Goal: Navigation & Orientation: Find specific page/section

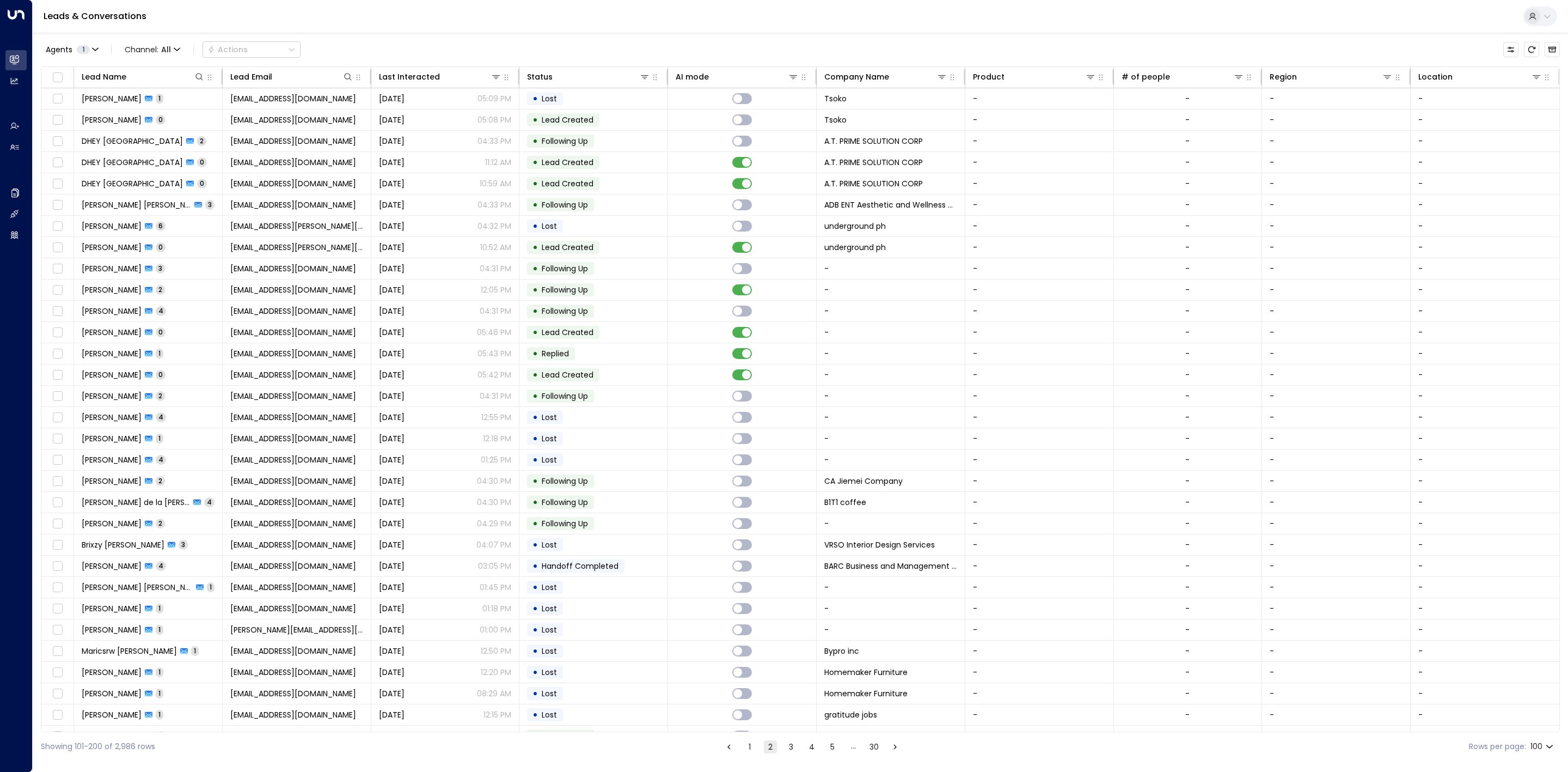
drag, startPoint x: 746, startPoint y: 739, endPoint x: 737, endPoint y: 752, distance: 15.8
click at [746, 740] on div "Showing 101-200 of 2,986 rows 1 2 3 4 5 … 30 Rows per page: 100 ***" at bounding box center [800, 746] width 1519 height 29
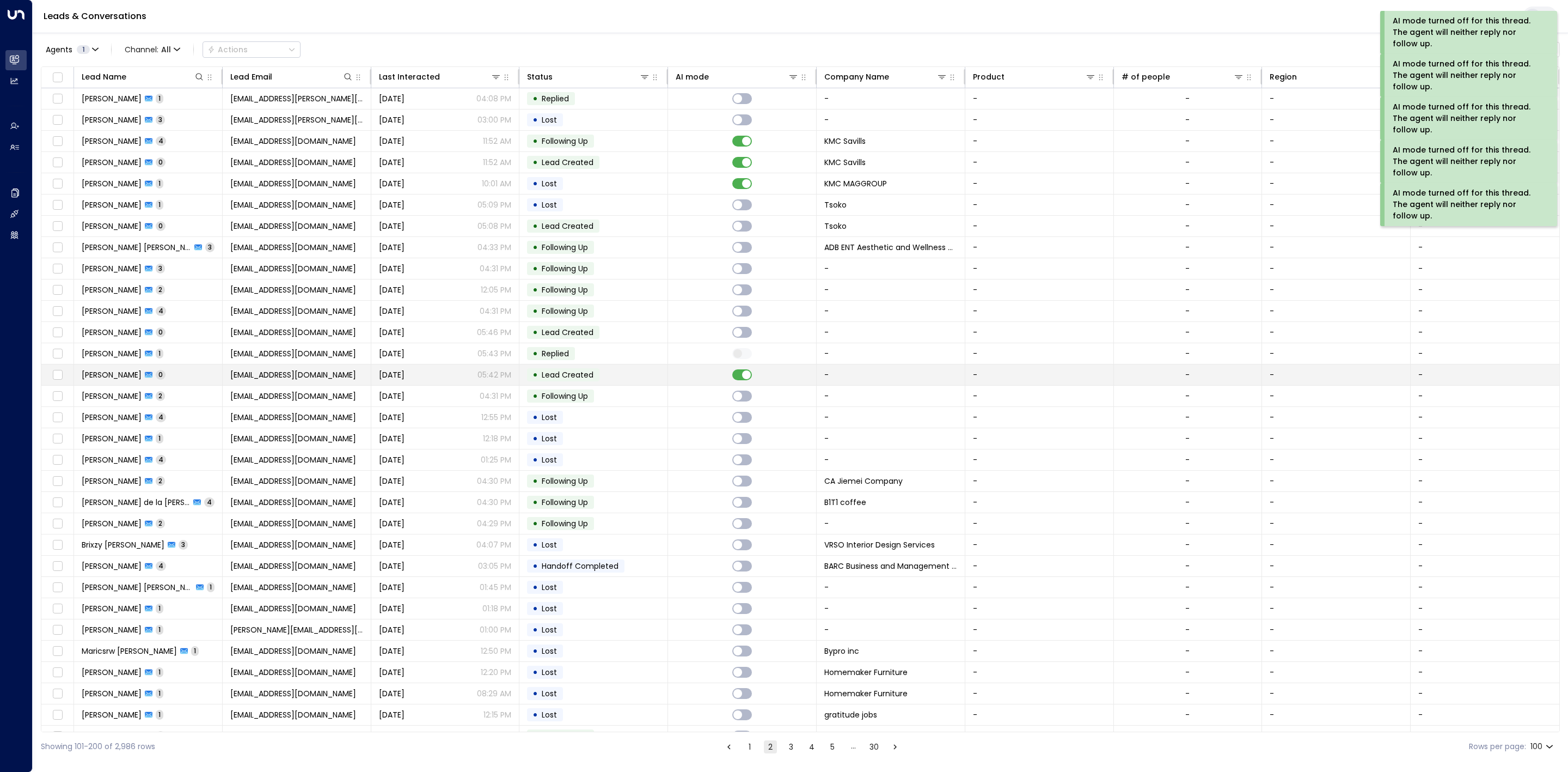
click at [745, 384] on td at bounding box center [742, 375] width 149 height 21
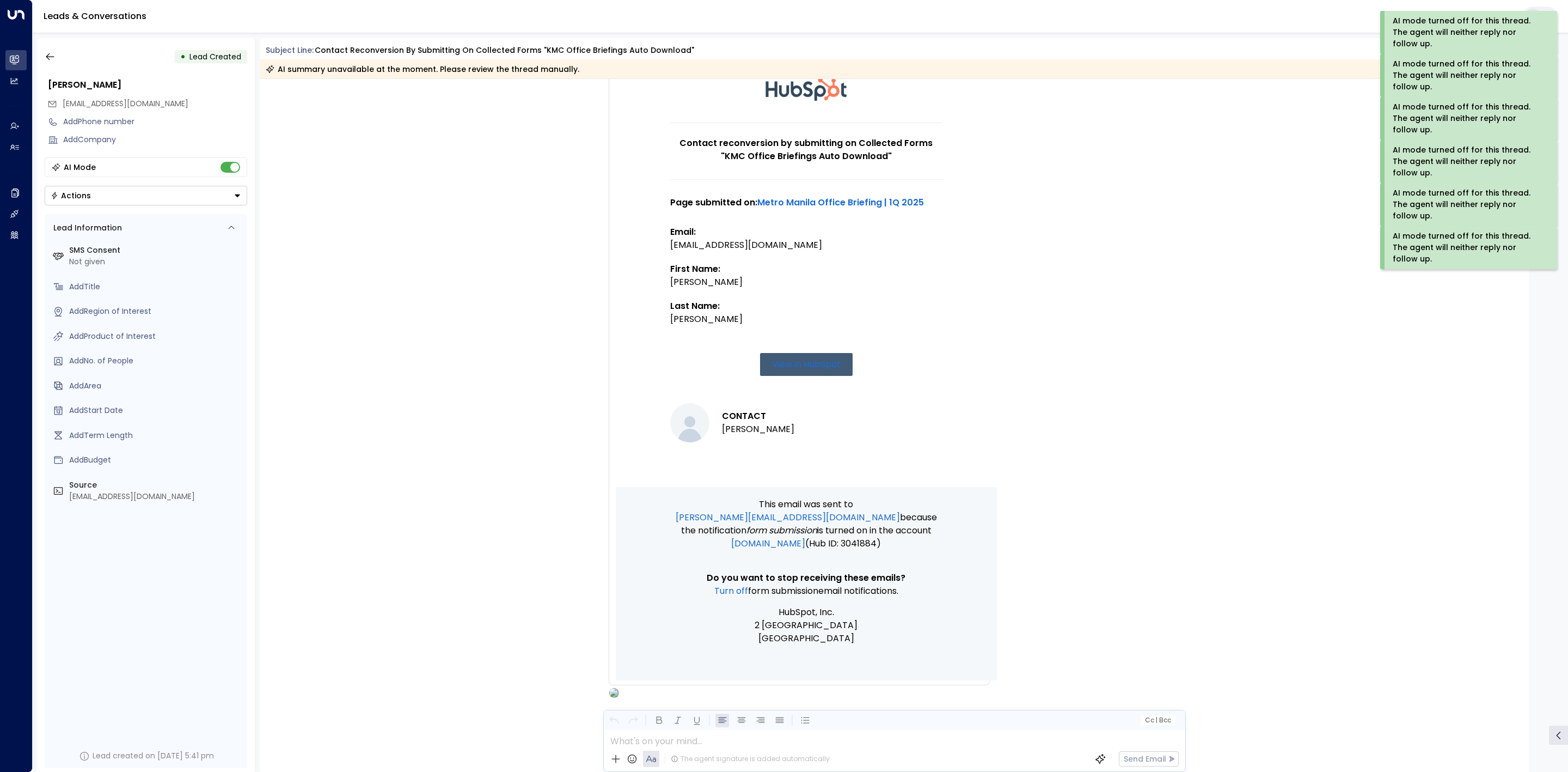
scroll to position [116, 0]
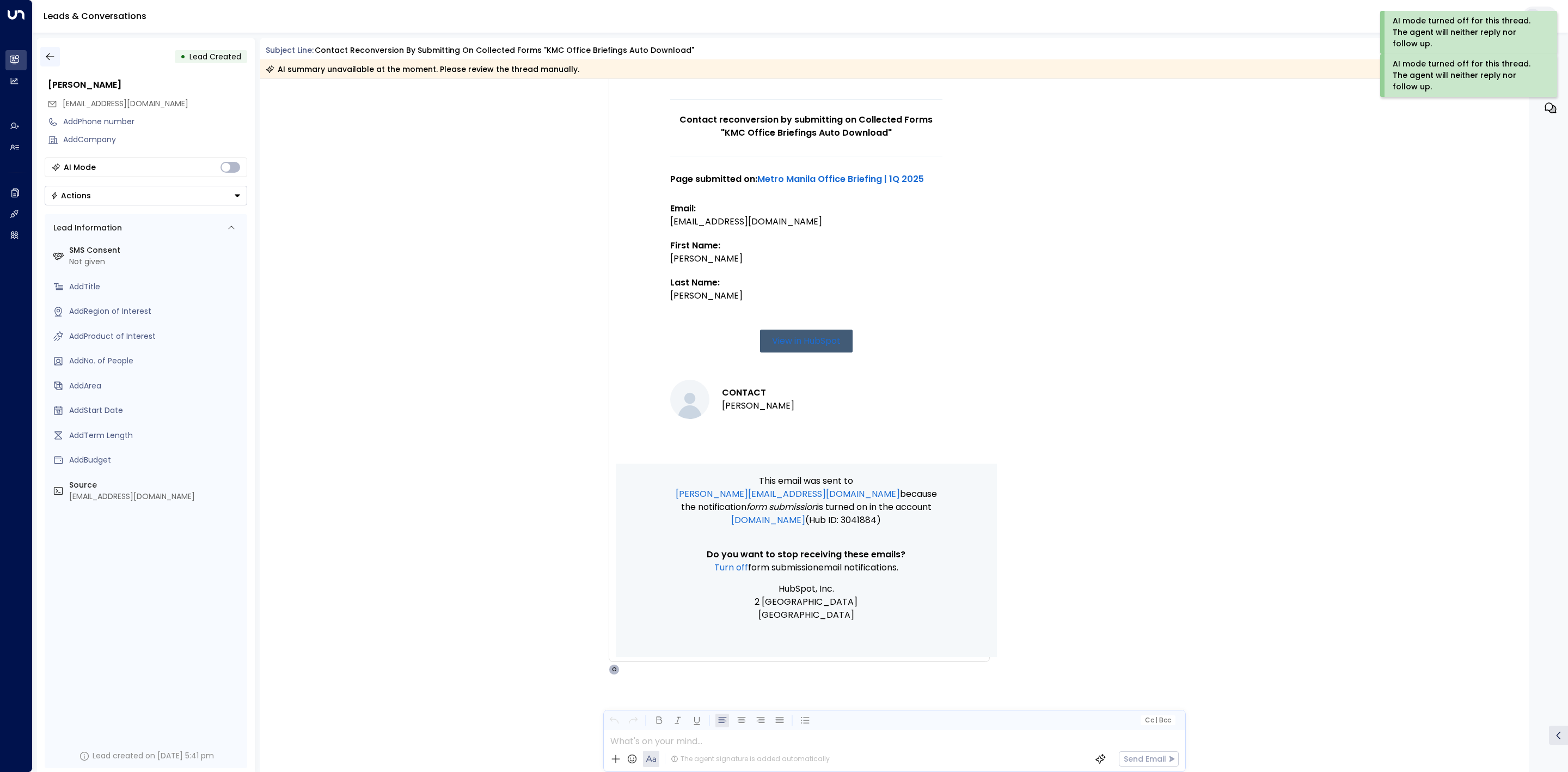
click at [49, 55] on icon "button" at bounding box center [50, 57] width 11 height 11
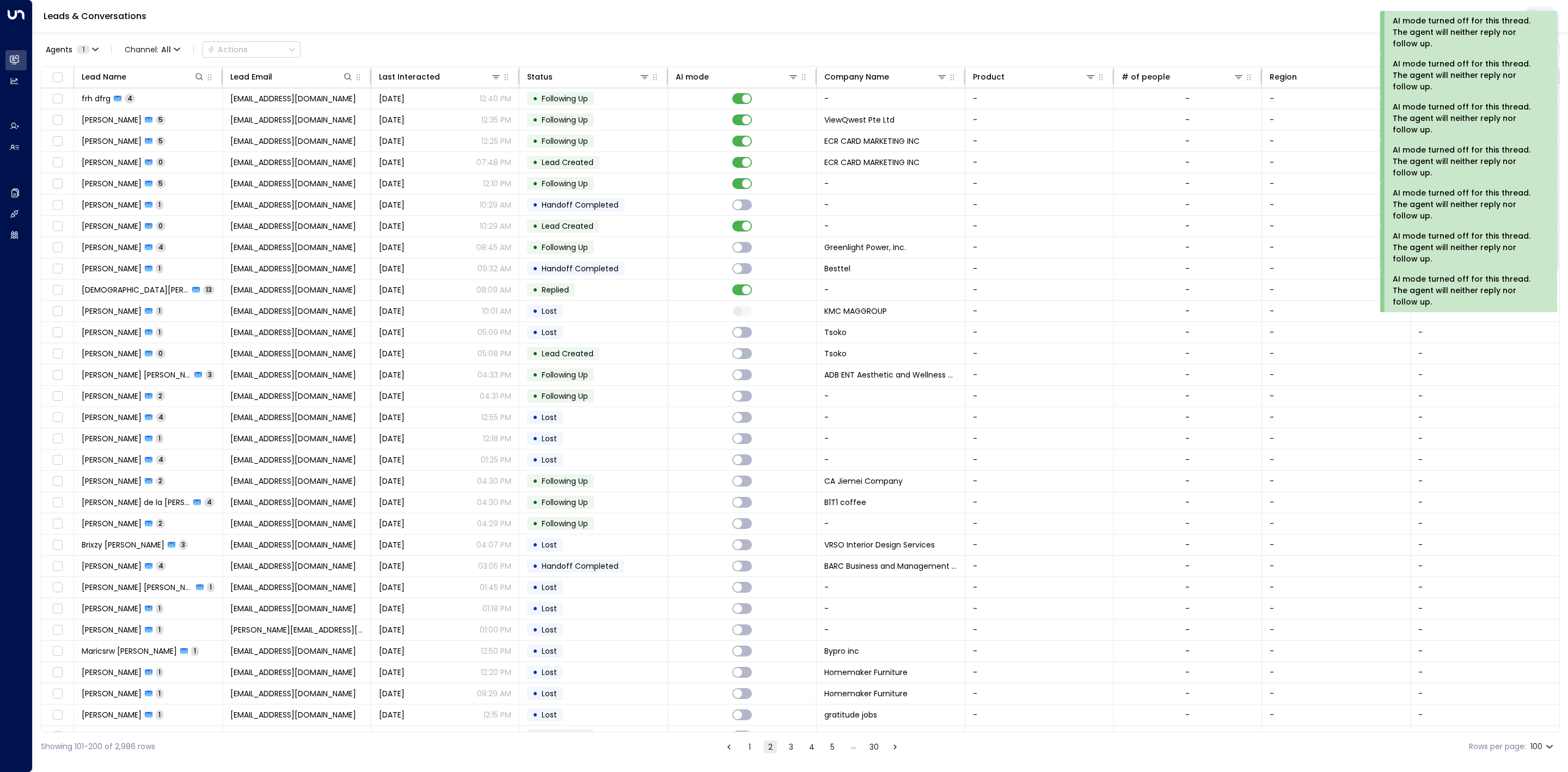
click at [753, 748] on button "1" at bounding box center [749, 747] width 13 height 13
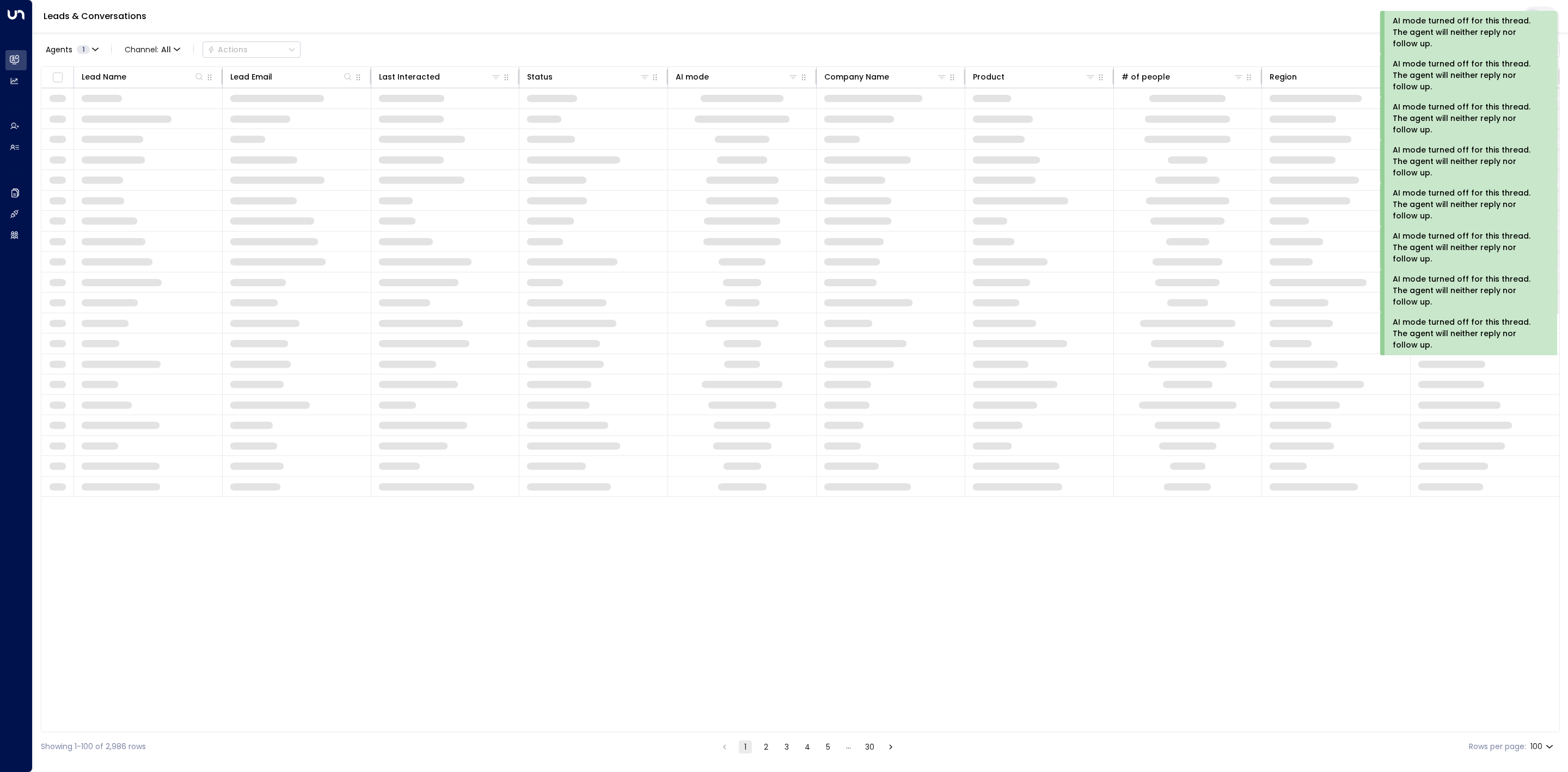
click at [752, 746] on ul "1 2 3 4 5 … 30" at bounding box center [808, 746] width 180 height 13
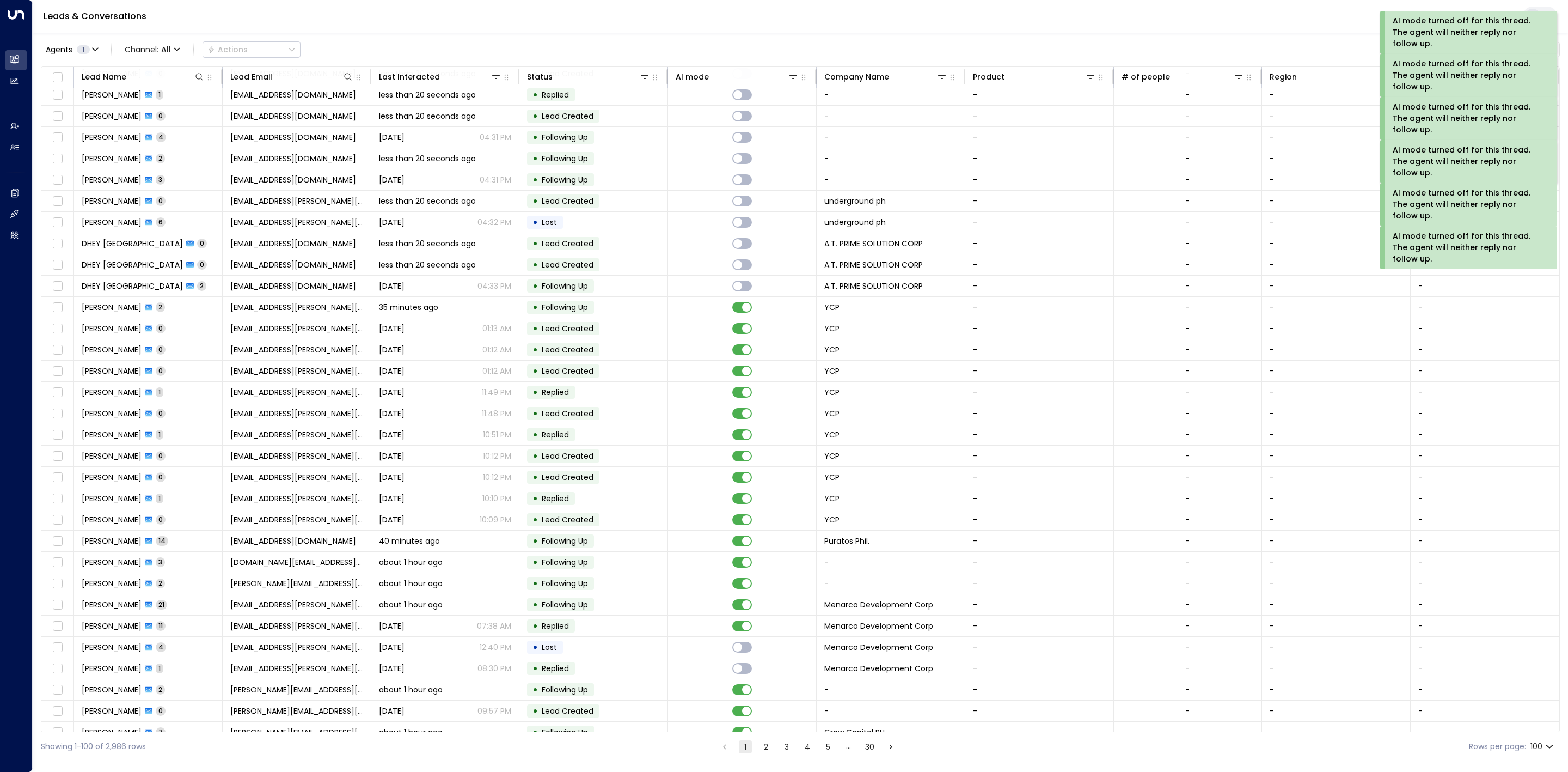
scroll to position [327, 0]
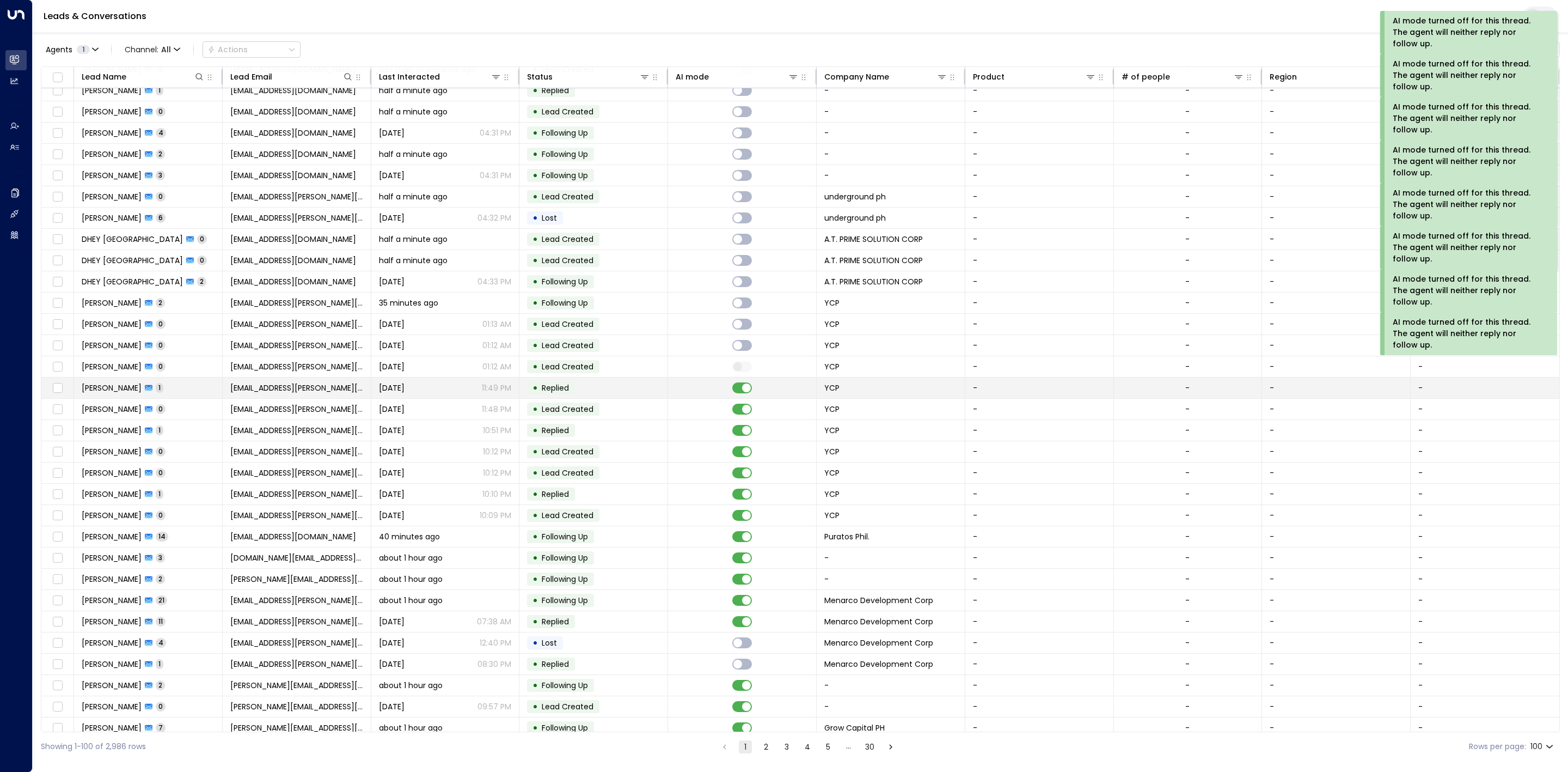
click at [742, 398] on td at bounding box center [742, 388] width 149 height 21
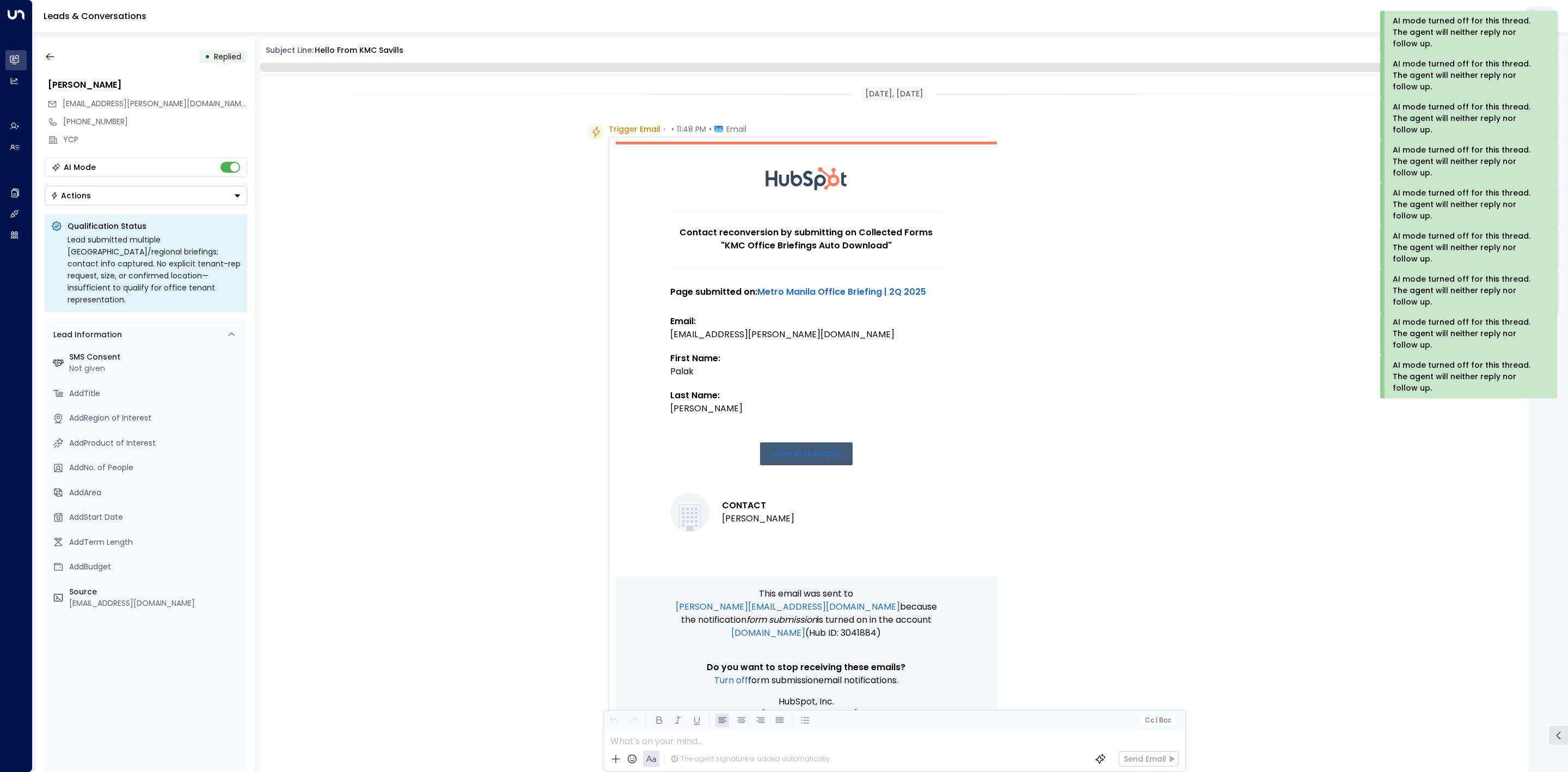
scroll to position [142, 0]
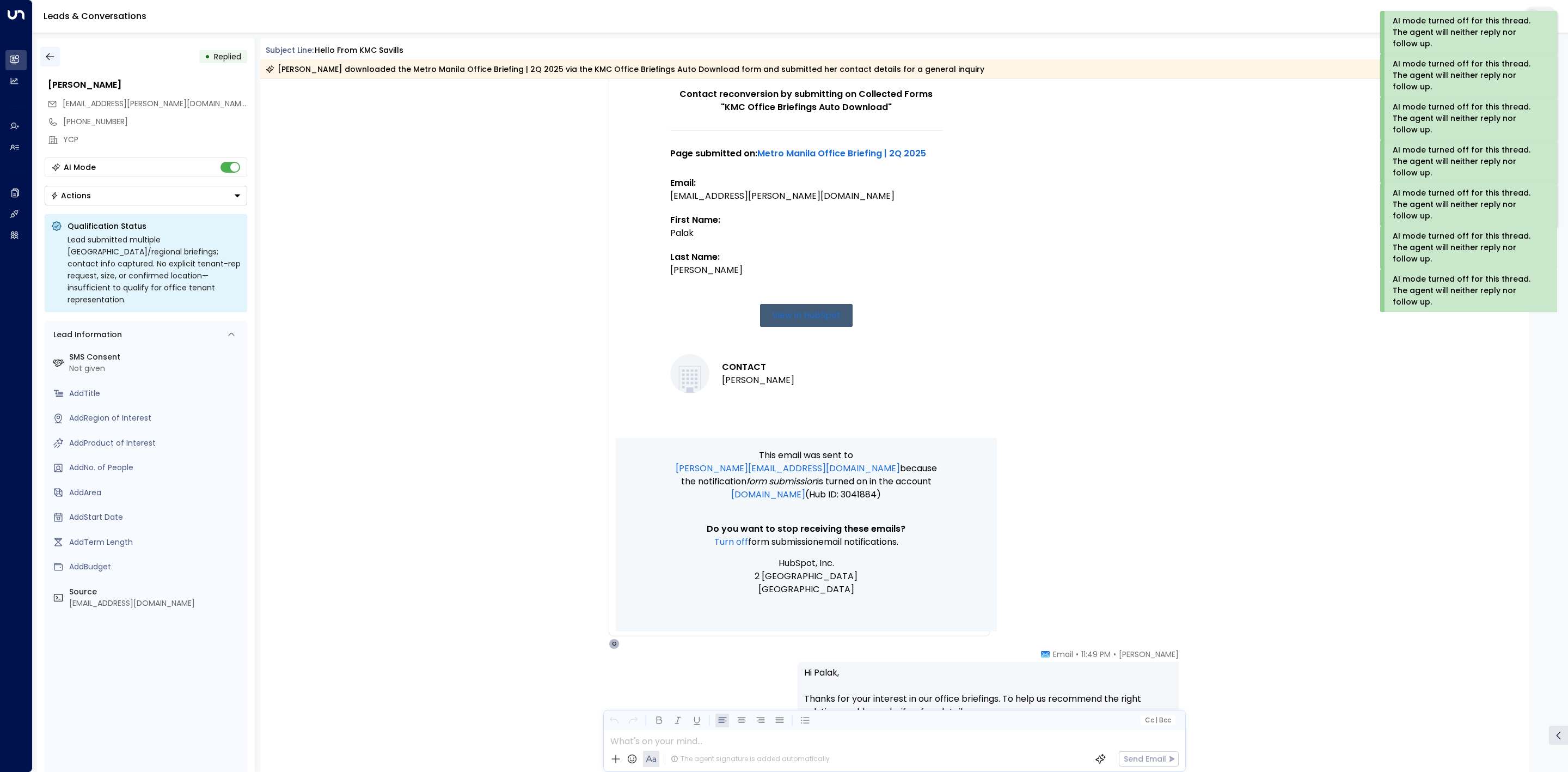
click at [53, 53] on icon "button" at bounding box center [50, 57] width 11 height 11
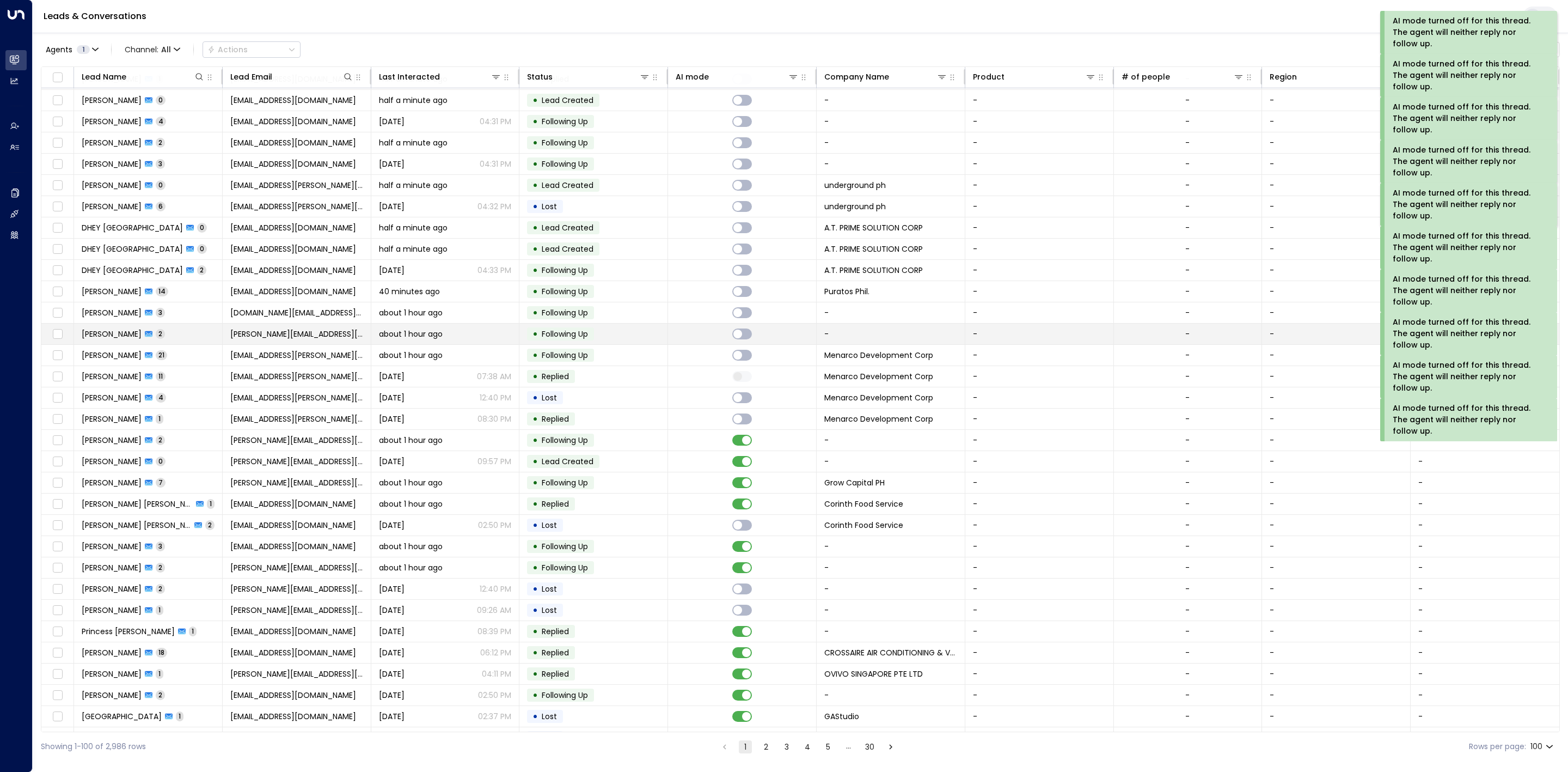
scroll to position [817, 0]
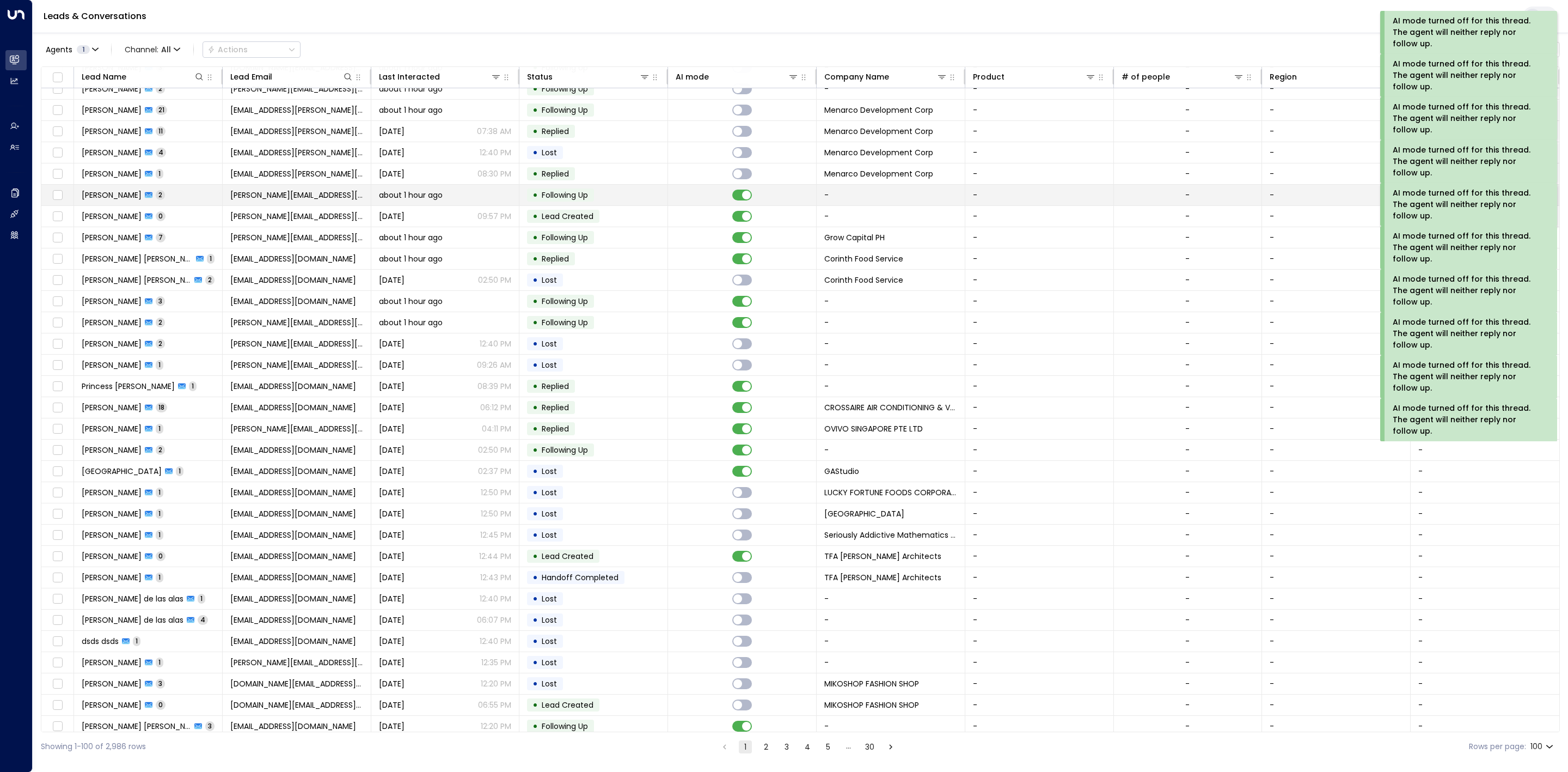
click at [746, 205] on td at bounding box center [742, 195] width 149 height 21
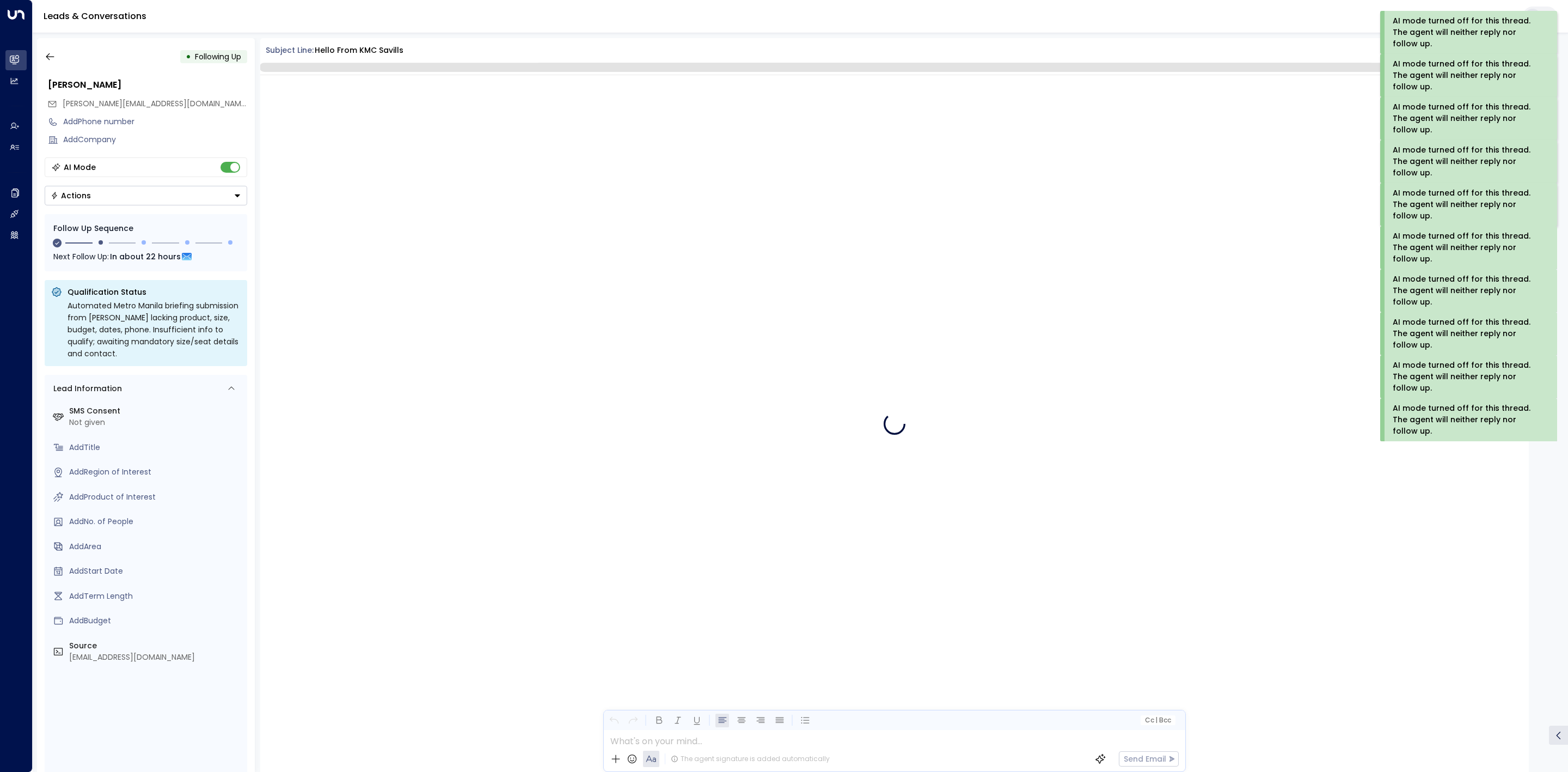
scroll to position [712, 0]
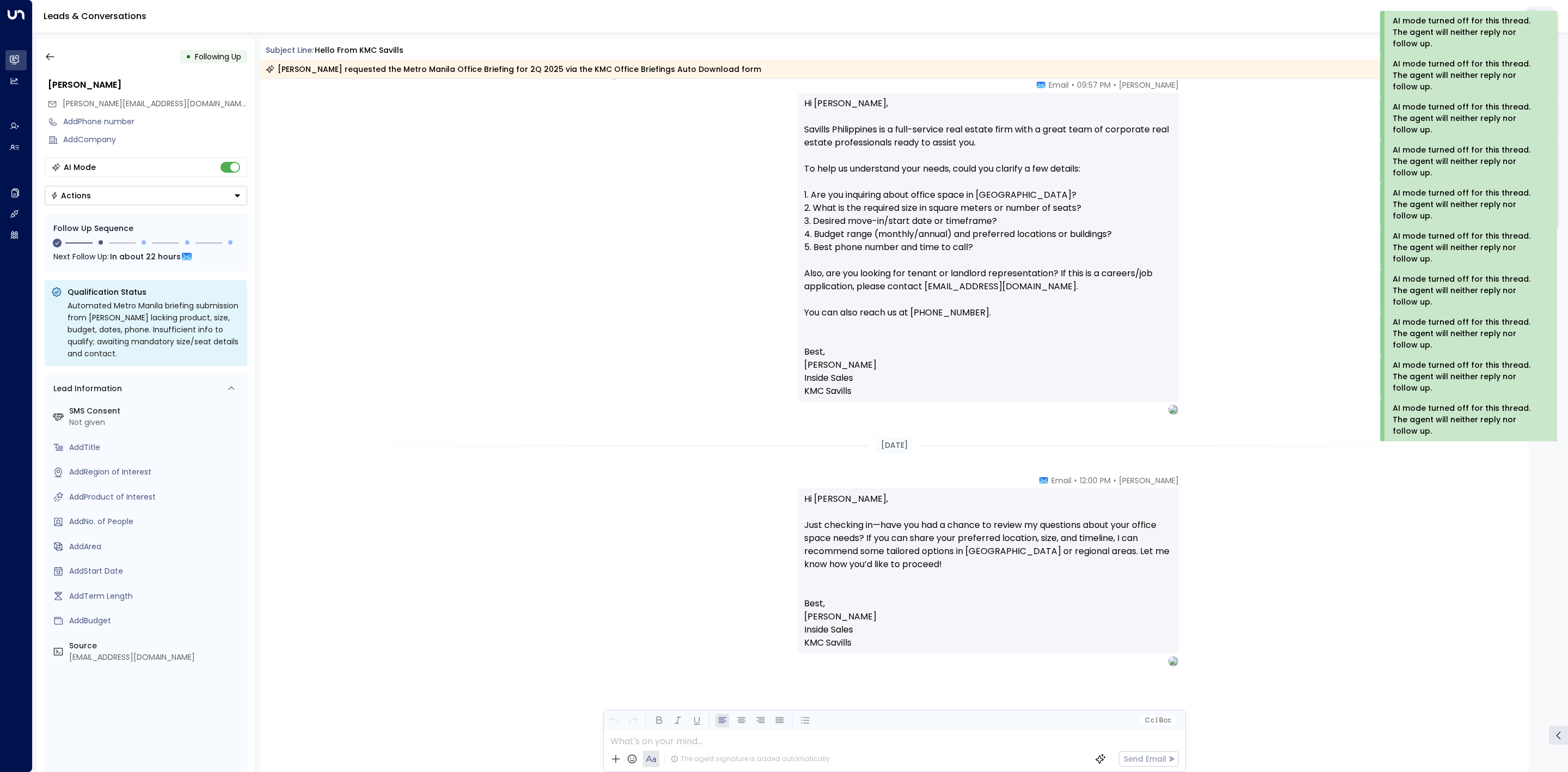
click at [60, 63] on div "• Following Up" at bounding box center [145, 57] width 203 height 20
click at [56, 60] on button "button" at bounding box center [50, 57] width 20 height 20
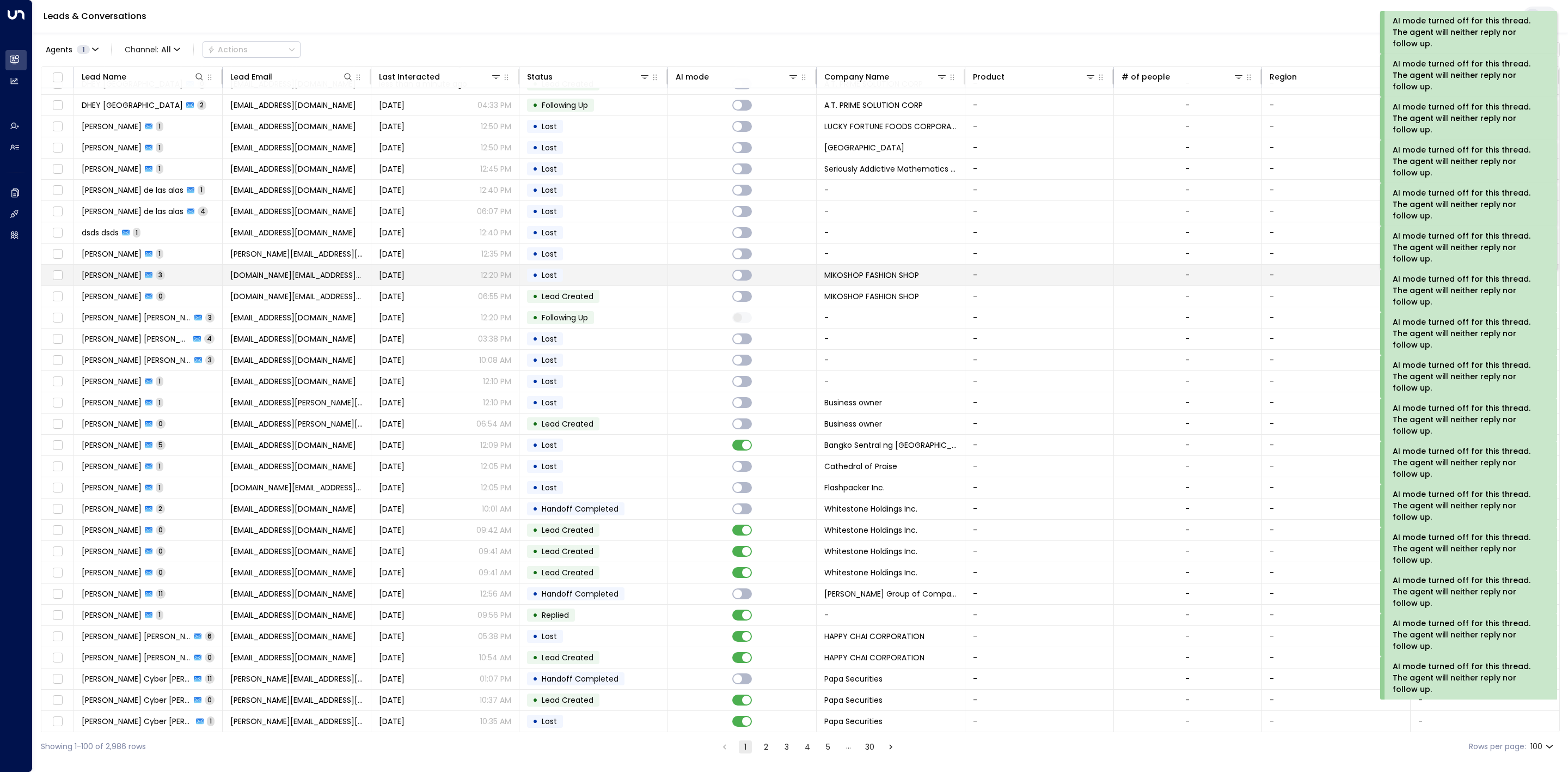
scroll to position [1389, 0]
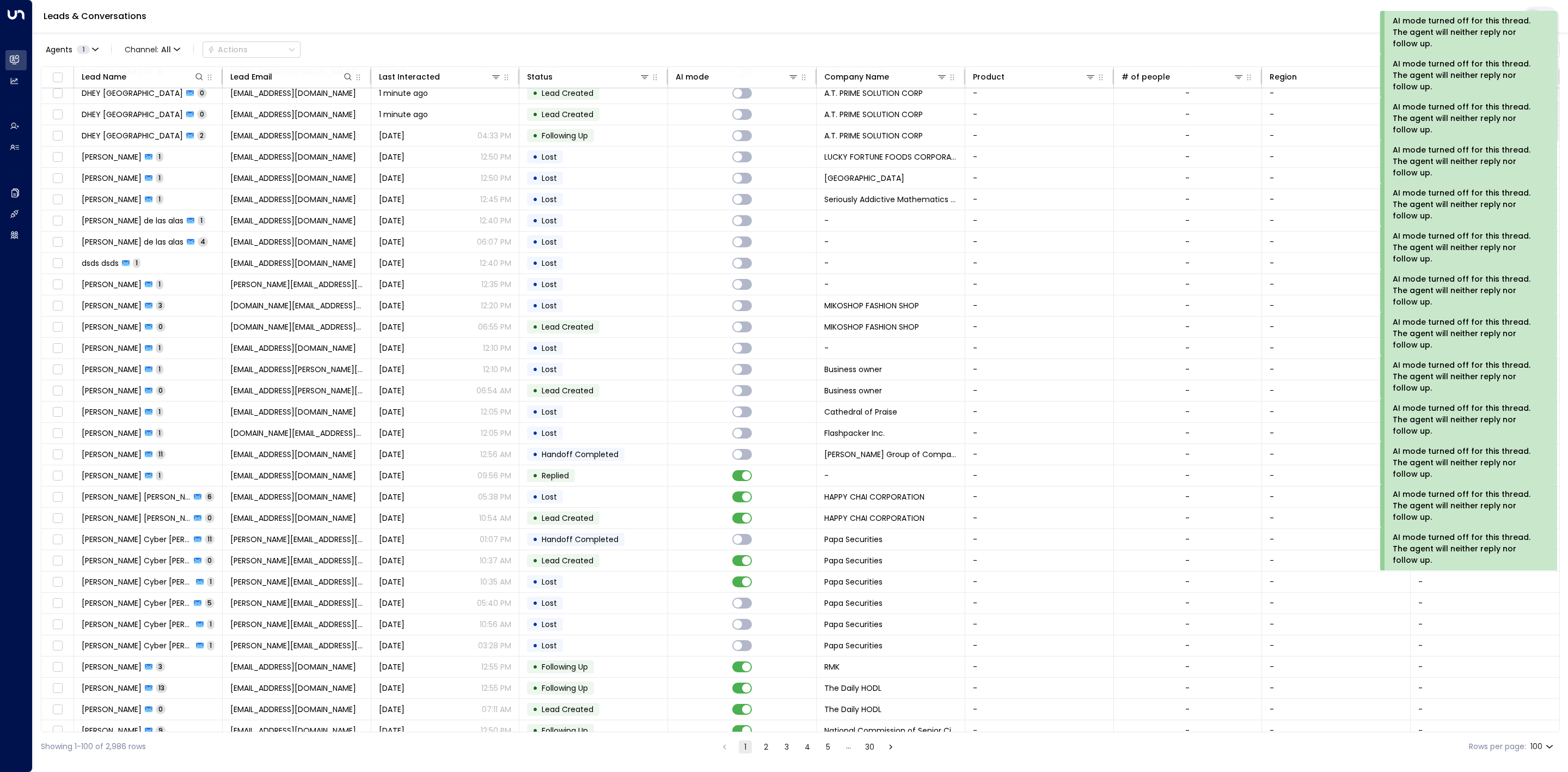
scroll to position [1510, 0]
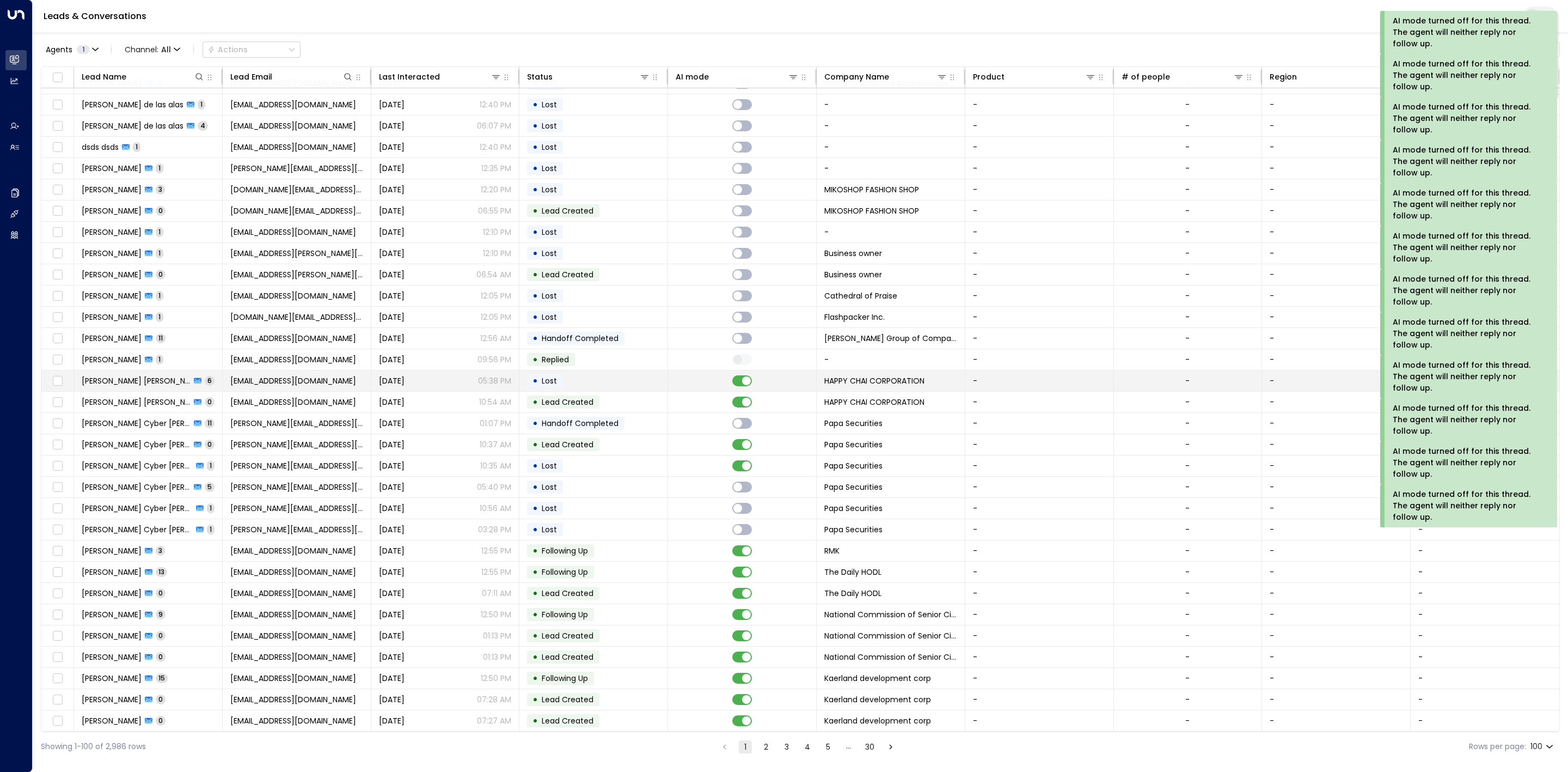
click at [740, 370] on td at bounding box center [742, 381] width 149 height 21
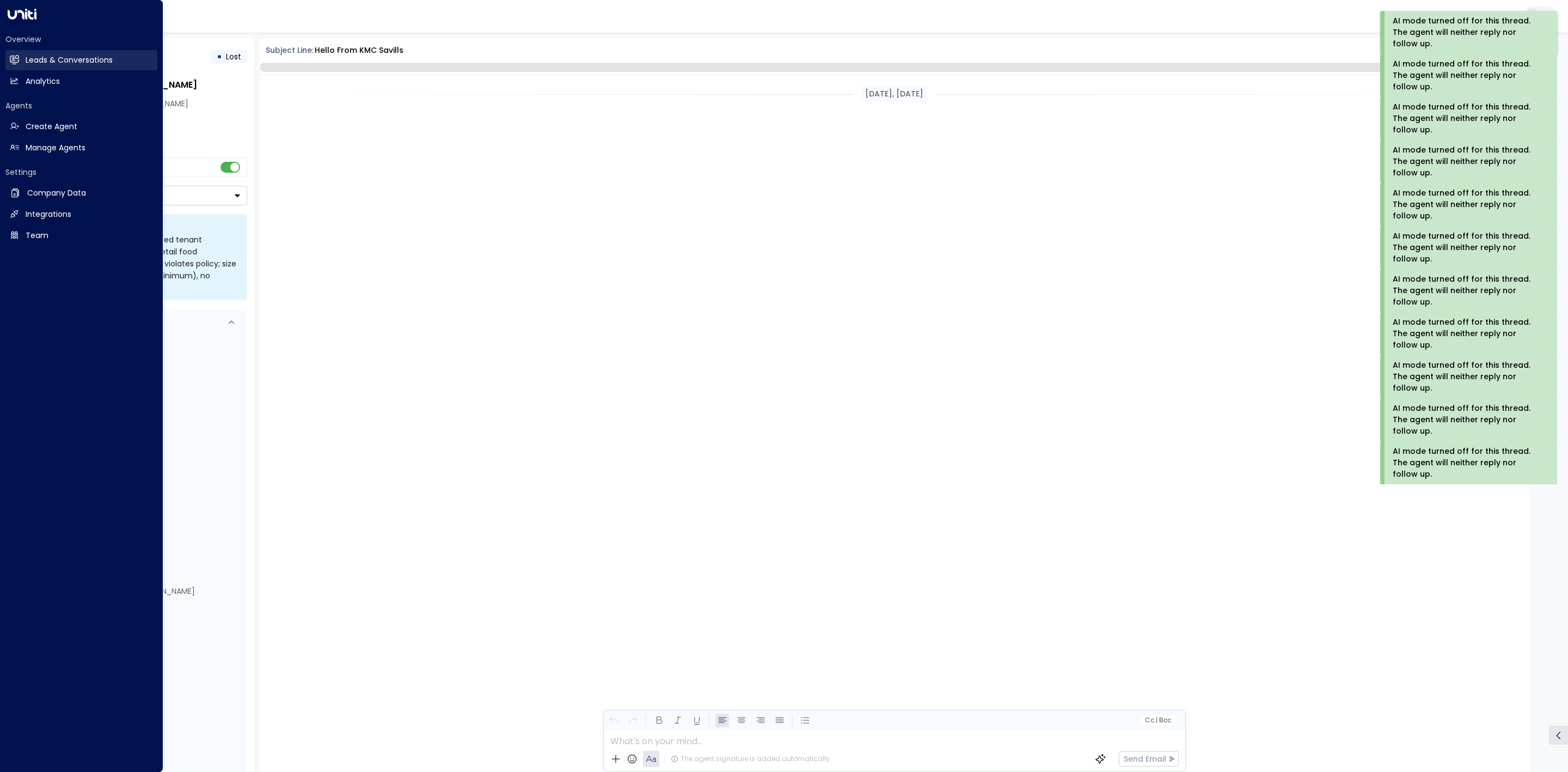
scroll to position [1644, 0]
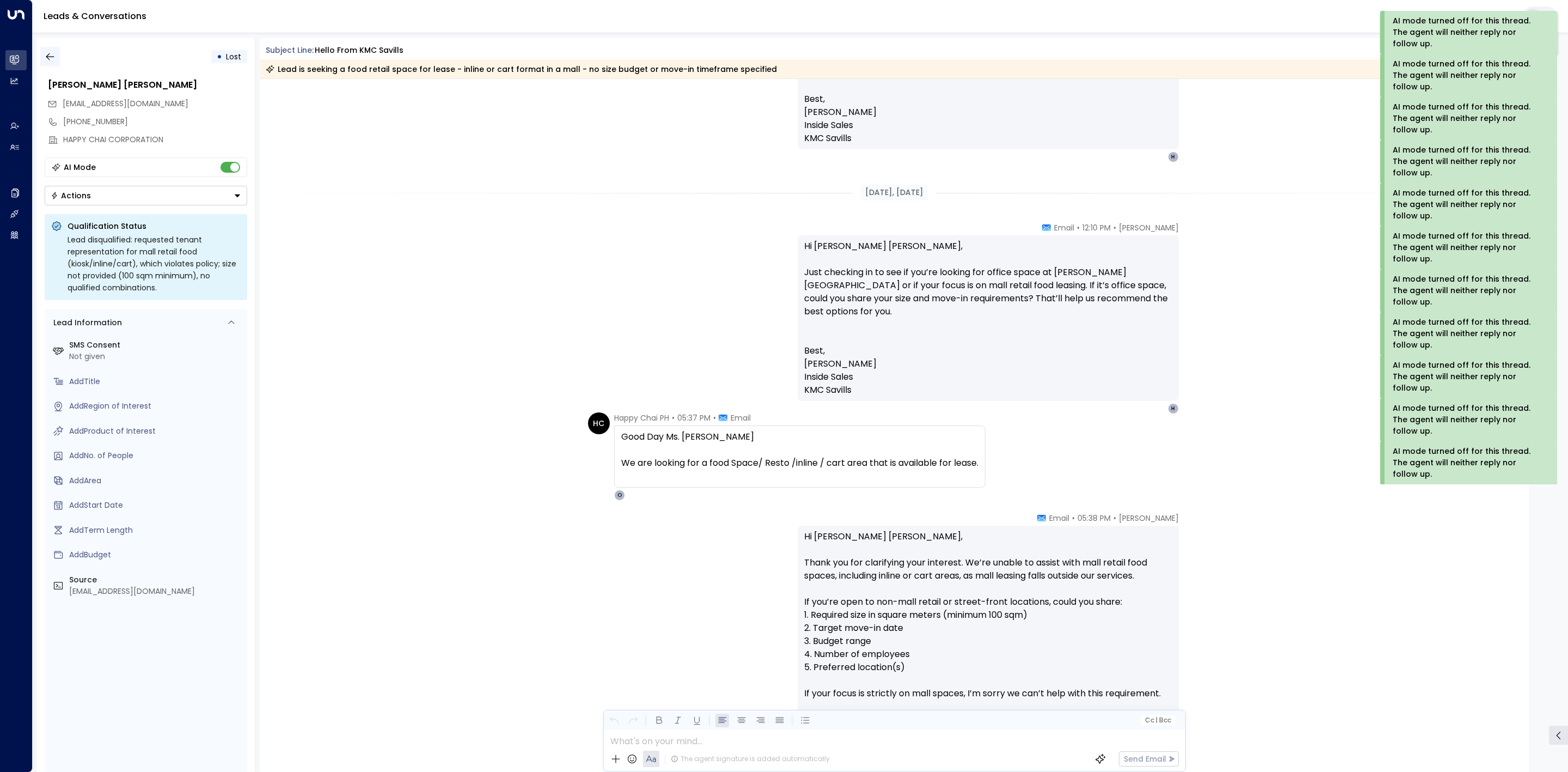
click at [55, 55] on icon "button" at bounding box center [50, 57] width 11 height 11
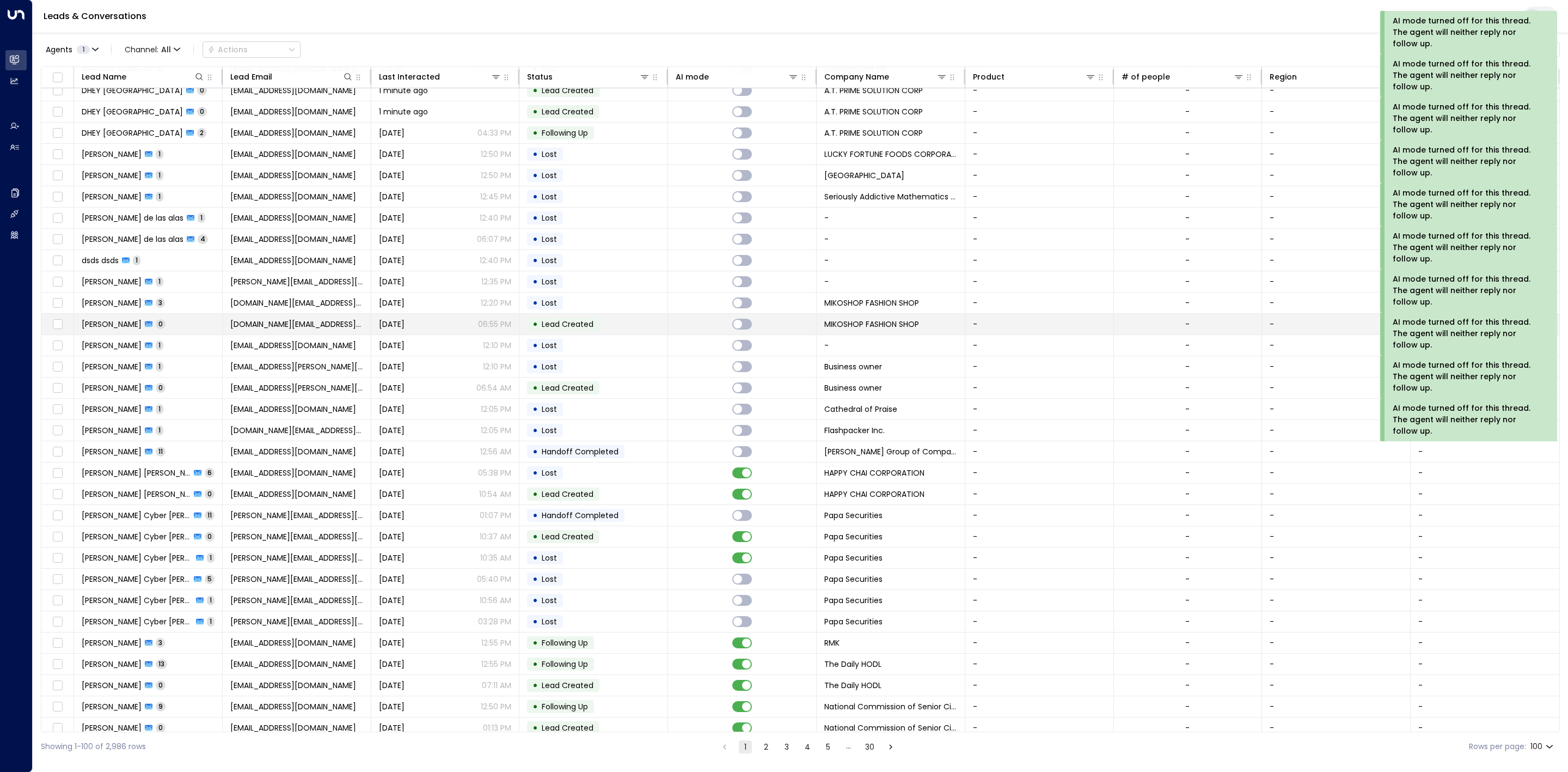
scroll to position [1510, 0]
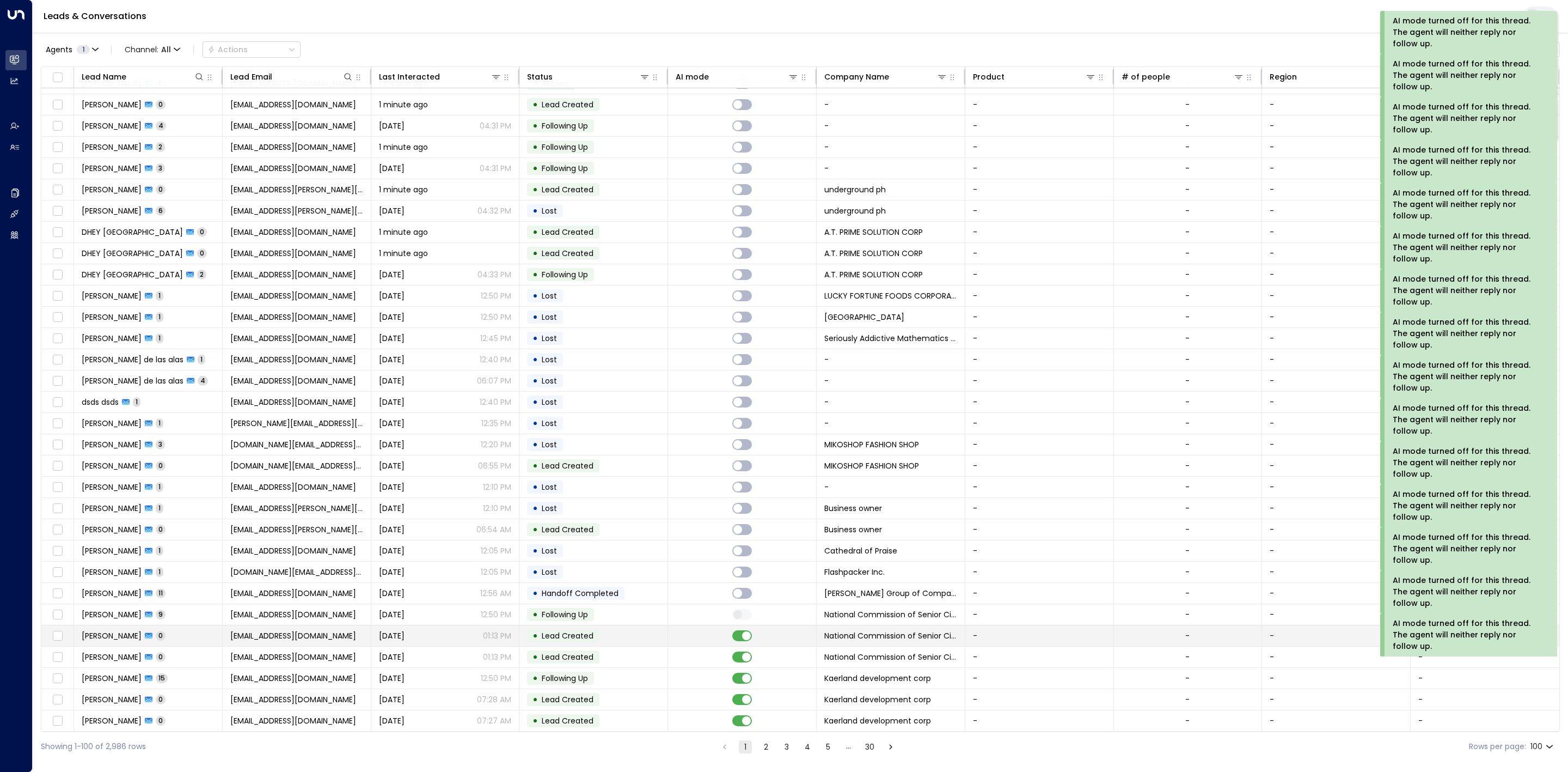
click at [742, 636] on td at bounding box center [742, 635] width 149 height 21
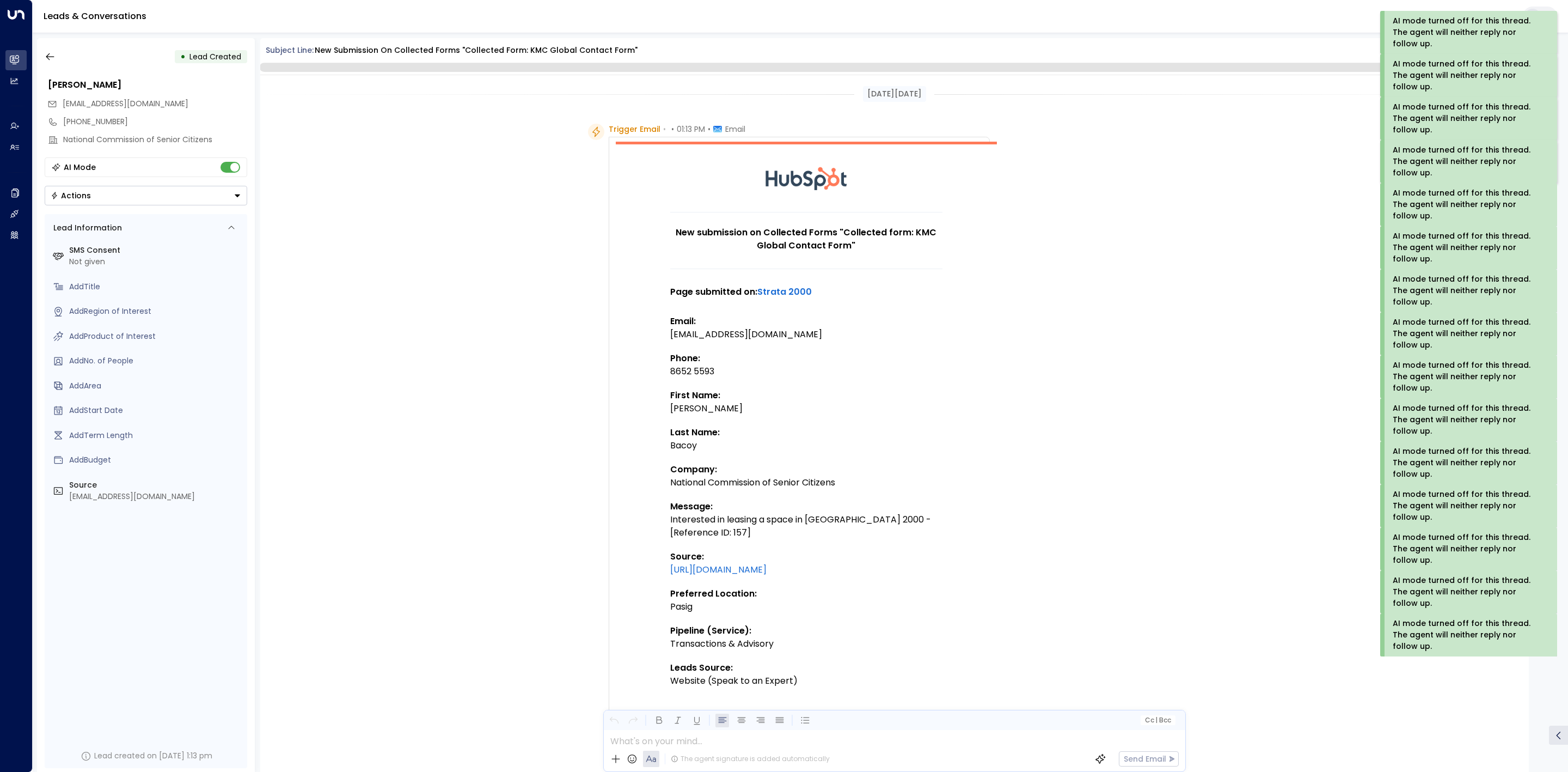
scroll to position [386, 0]
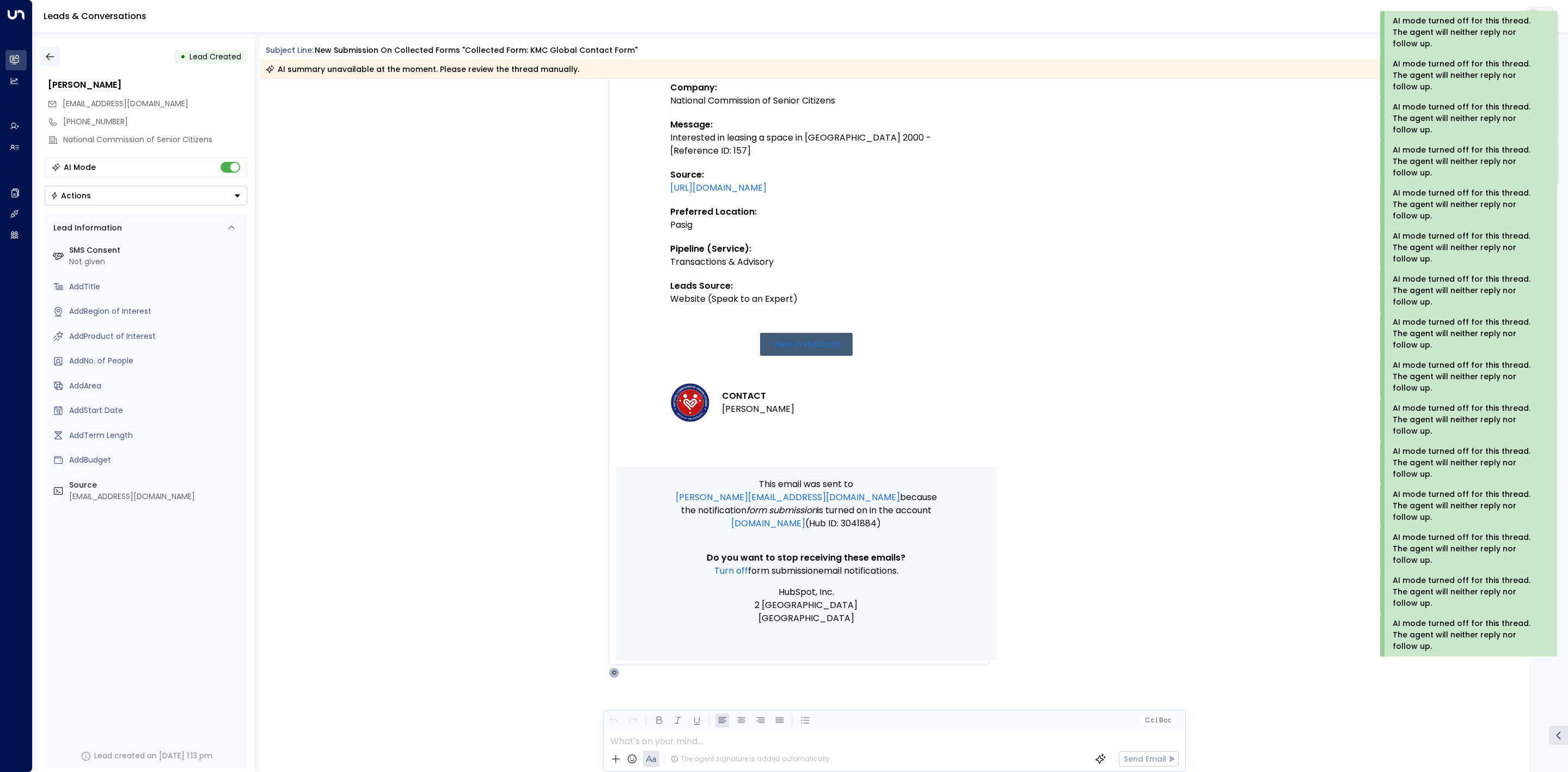
click at [44, 54] on icon "button" at bounding box center [50, 57] width 11 height 11
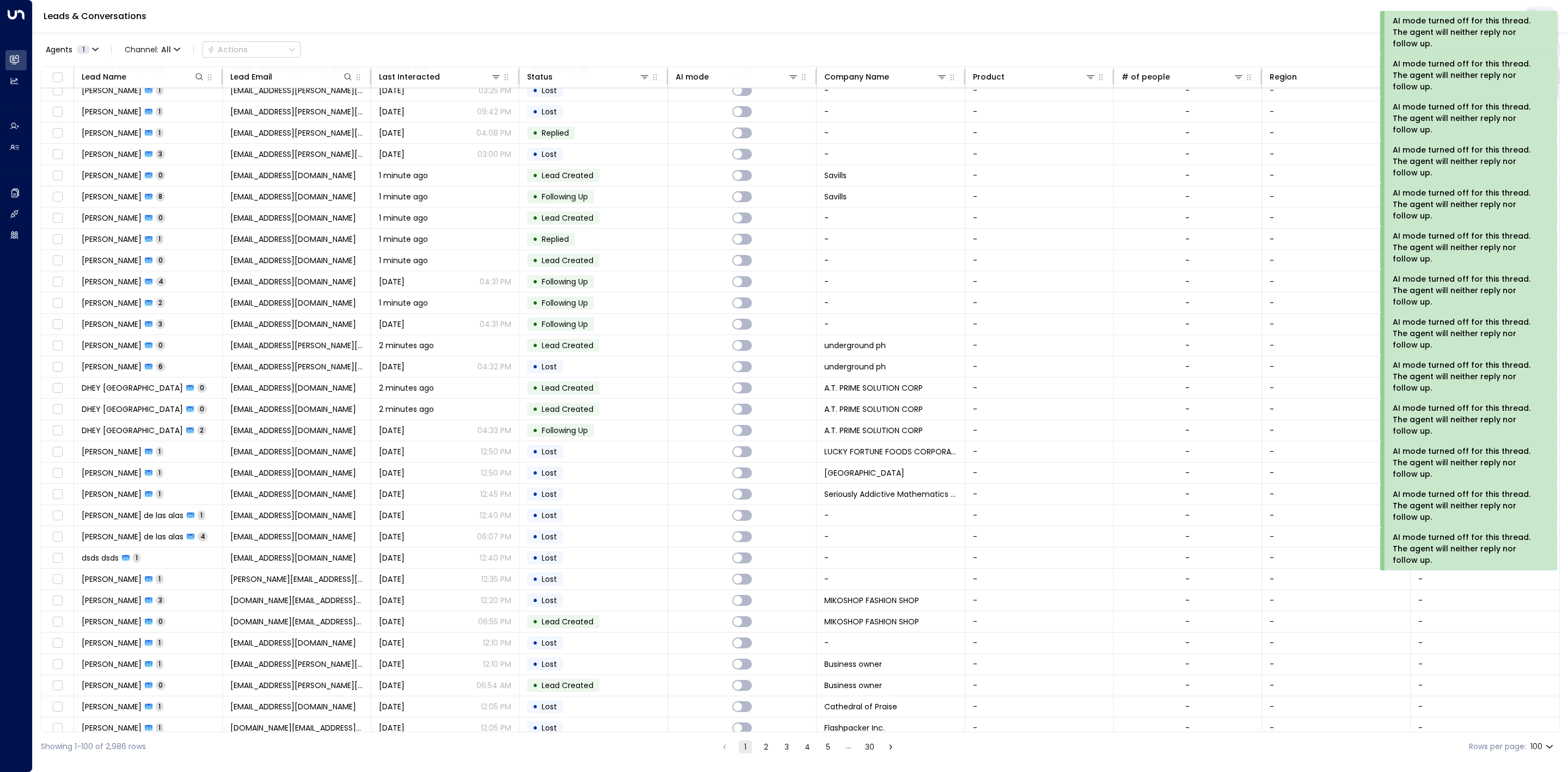
scroll to position [1510, 0]
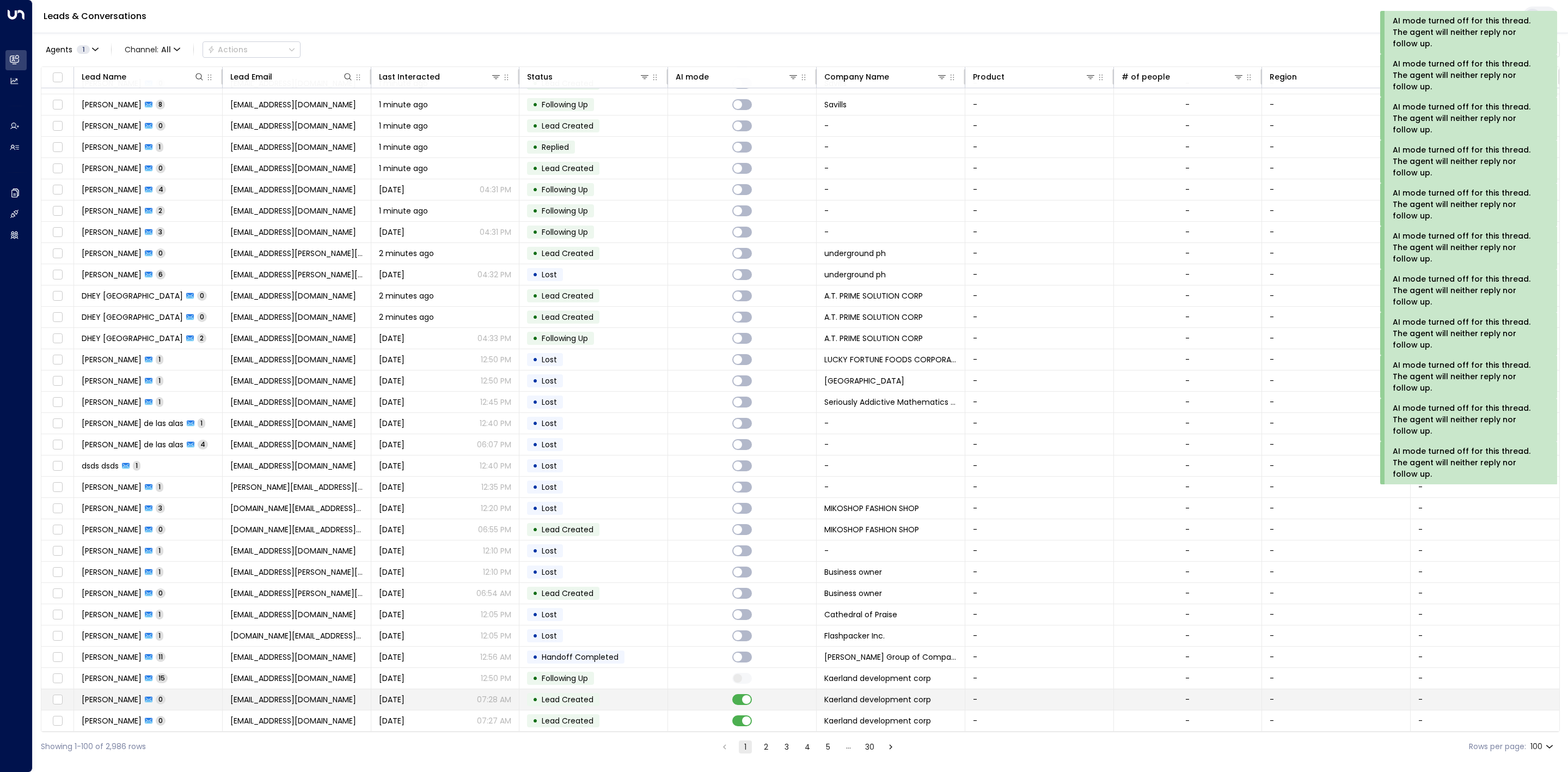
click at [746, 689] on td at bounding box center [742, 700] width 149 height 21
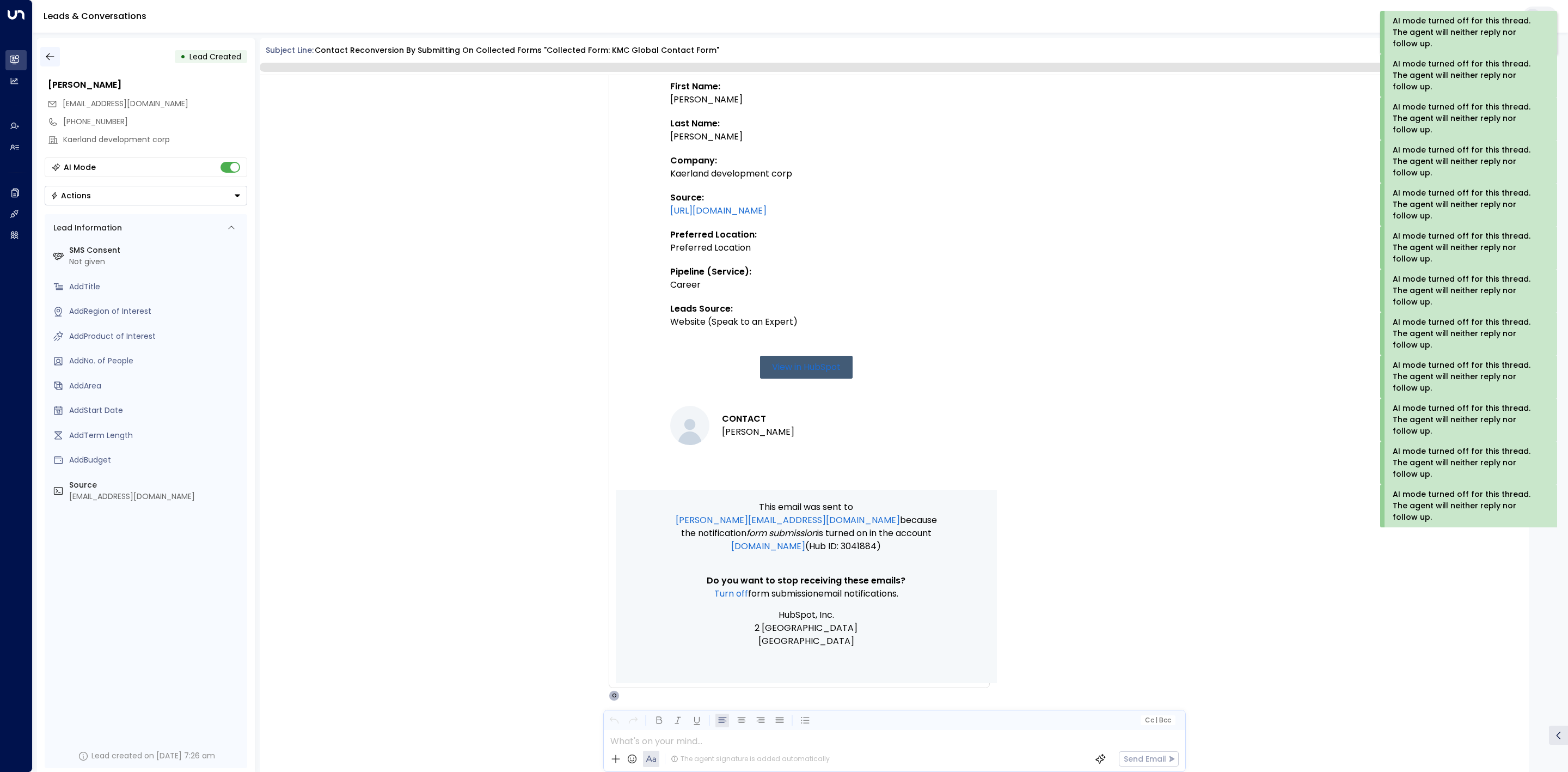
scroll to position [339, 0]
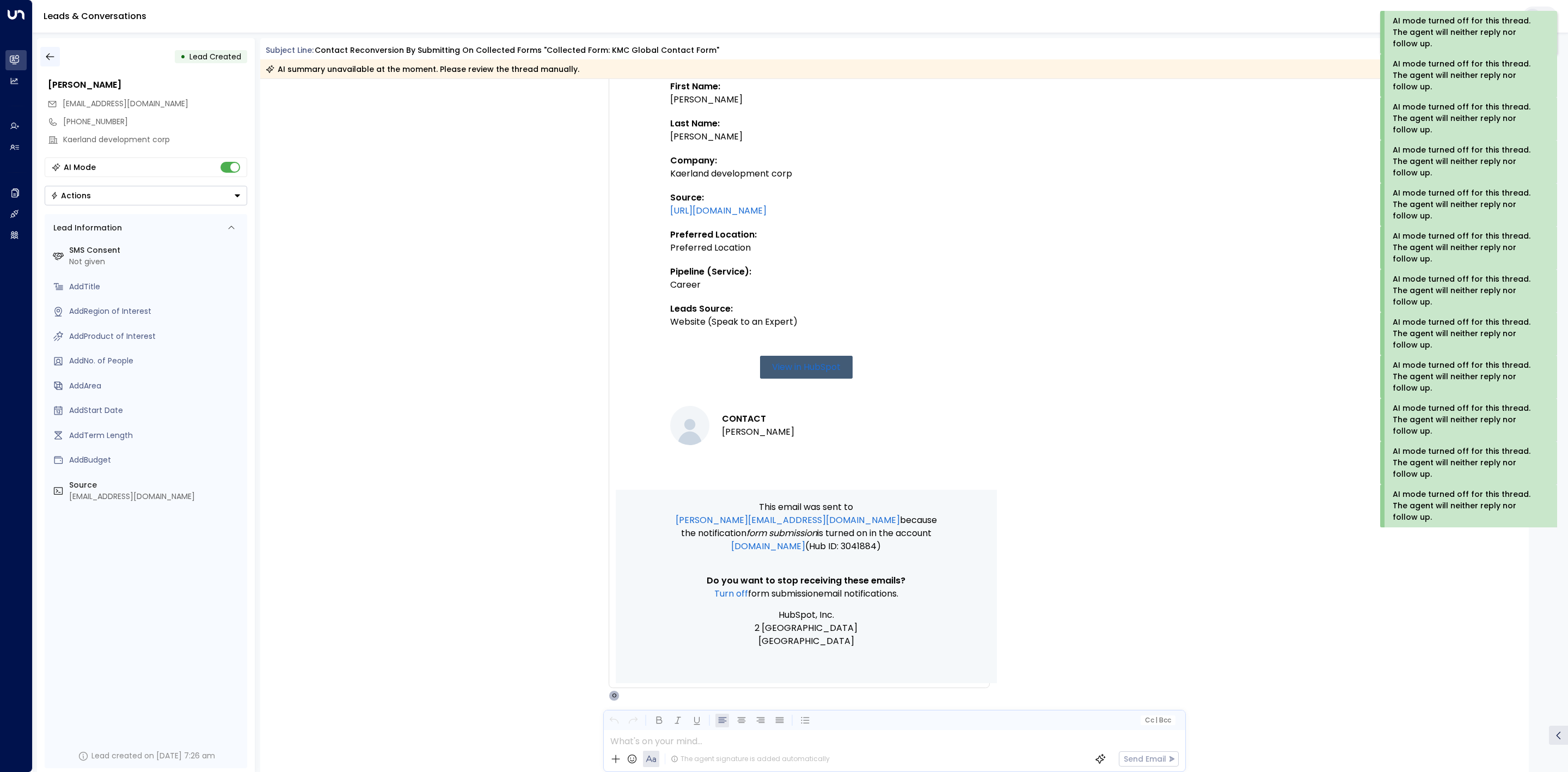
click at [55, 57] on icon "button" at bounding box center [50, 57] width 11 height 11
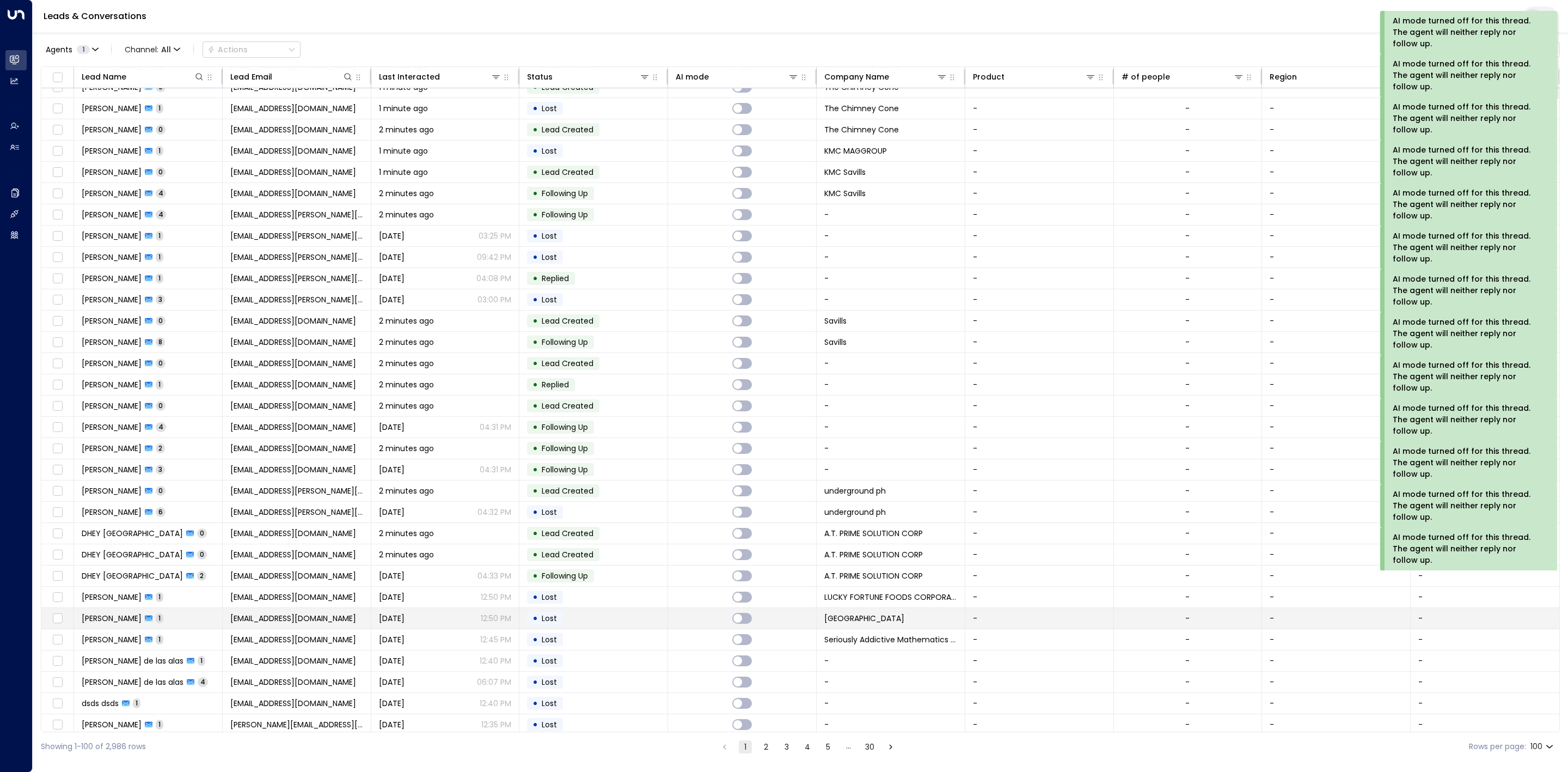
scroll to position [1510, 0]
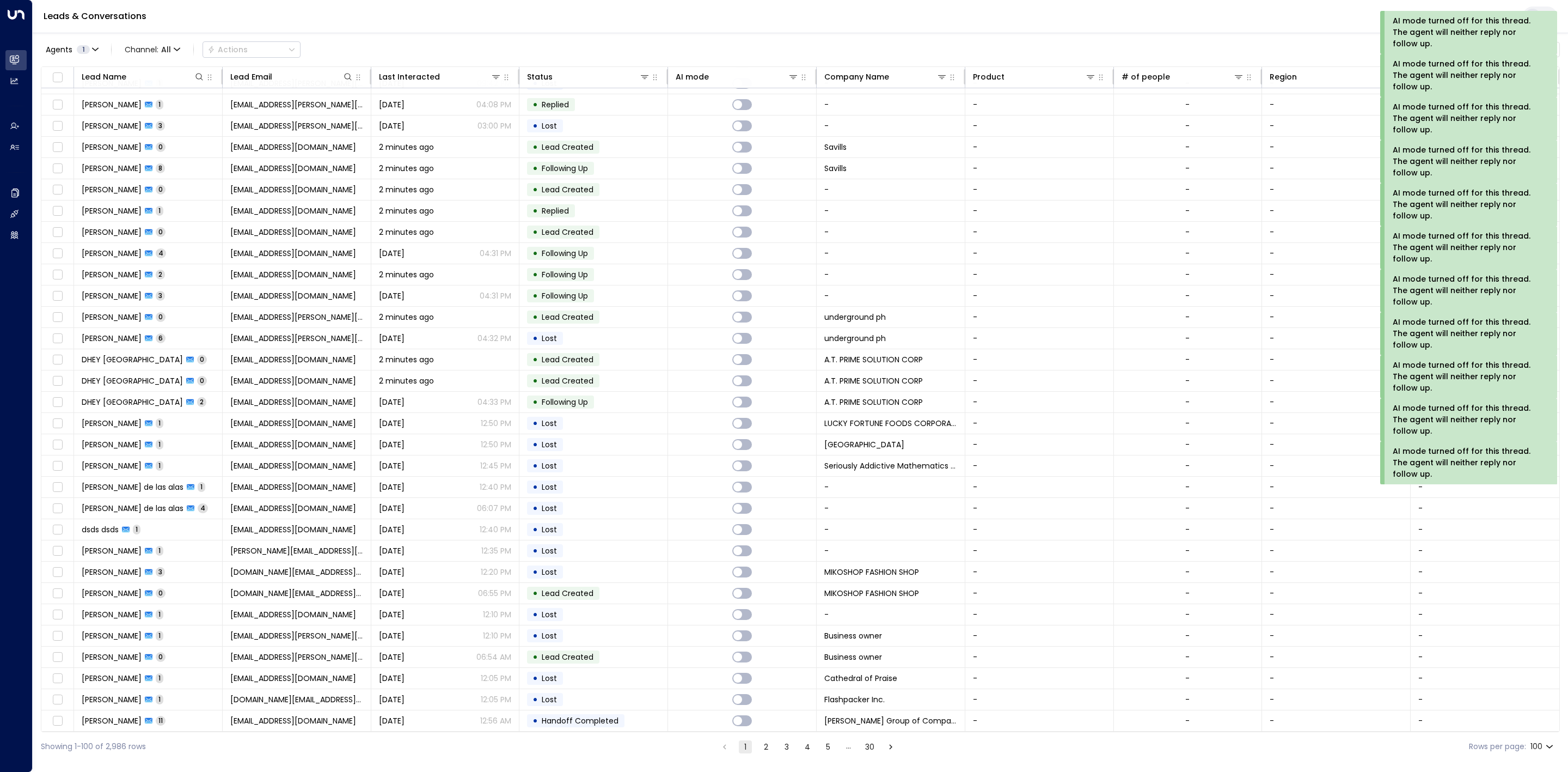
click at [763, 748] on button "2" at bounding box center [766, 747] width 13 height 13
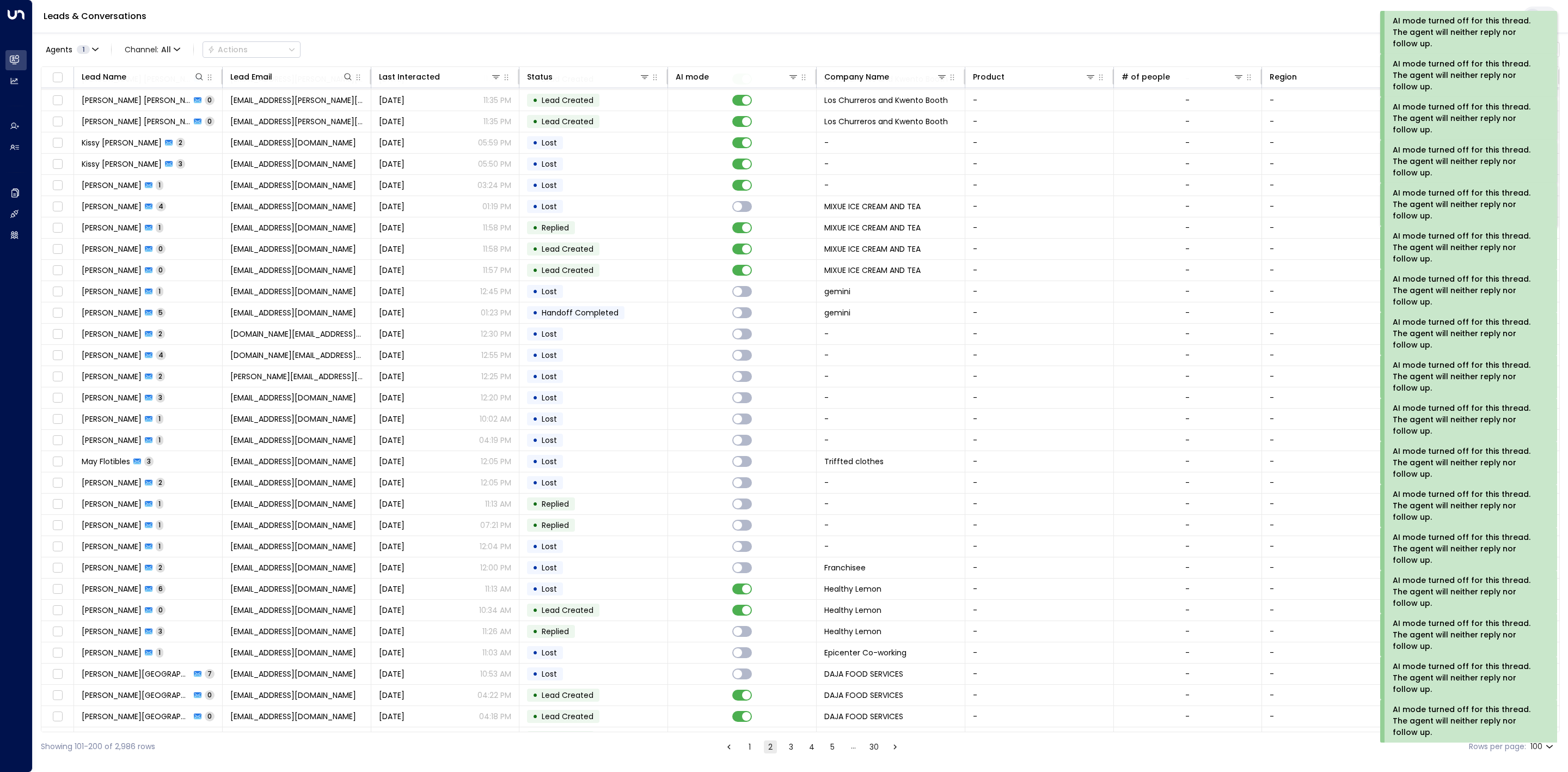
scroll to position [980, 0]
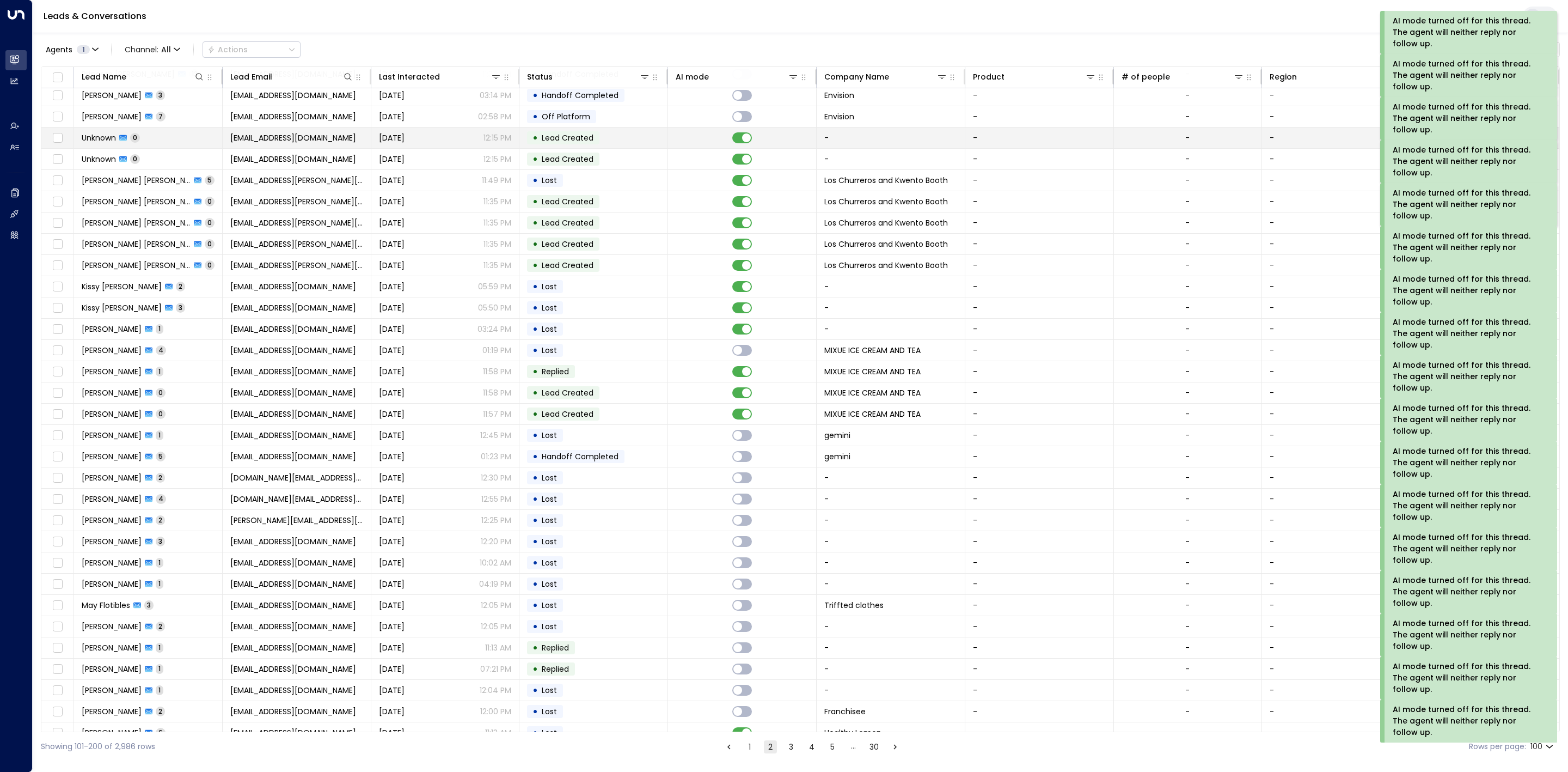
click at [739, 148] on td at bounding box center [742, 138] width 149 height 21
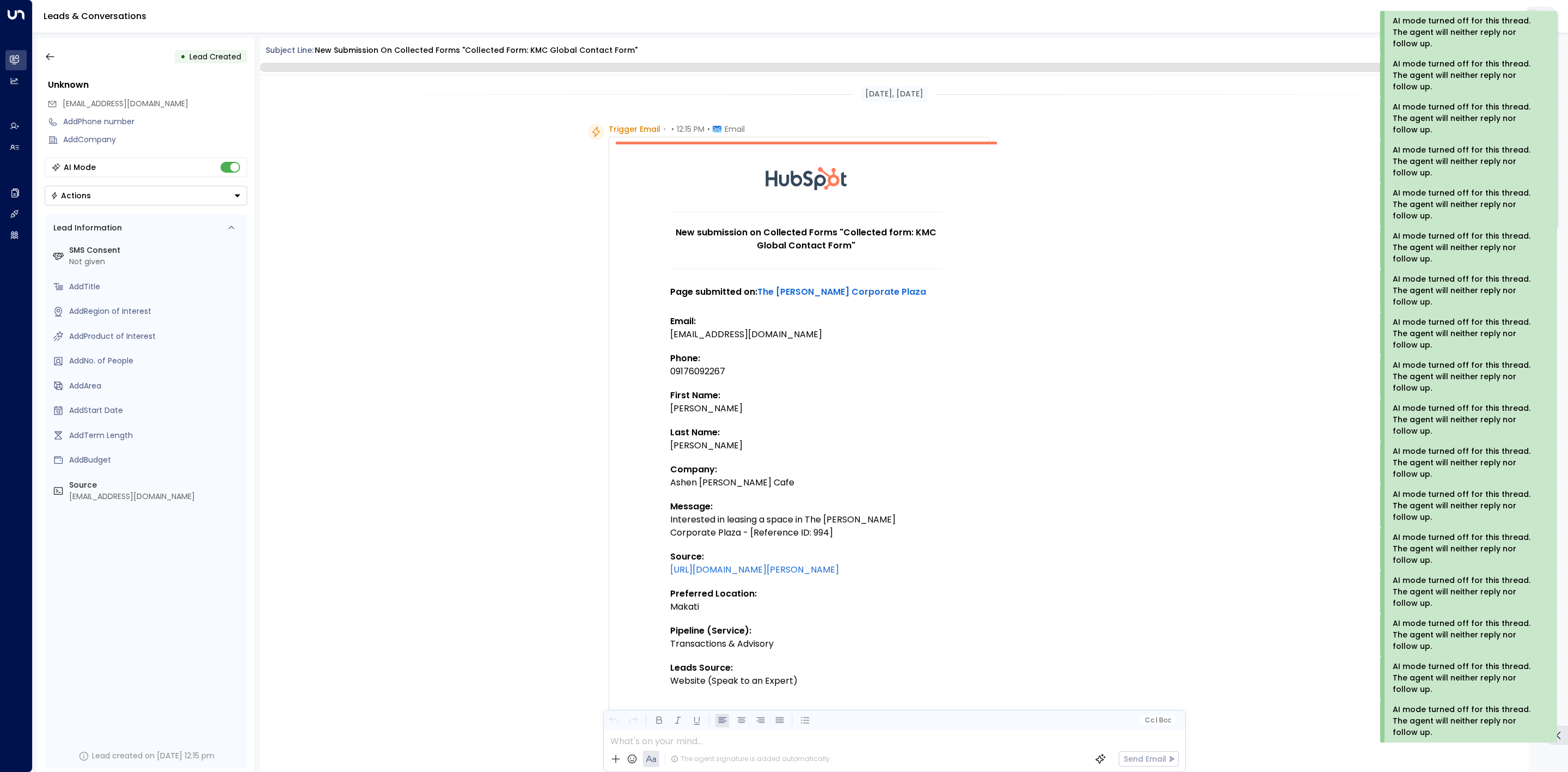
scroll to position [399, 0]
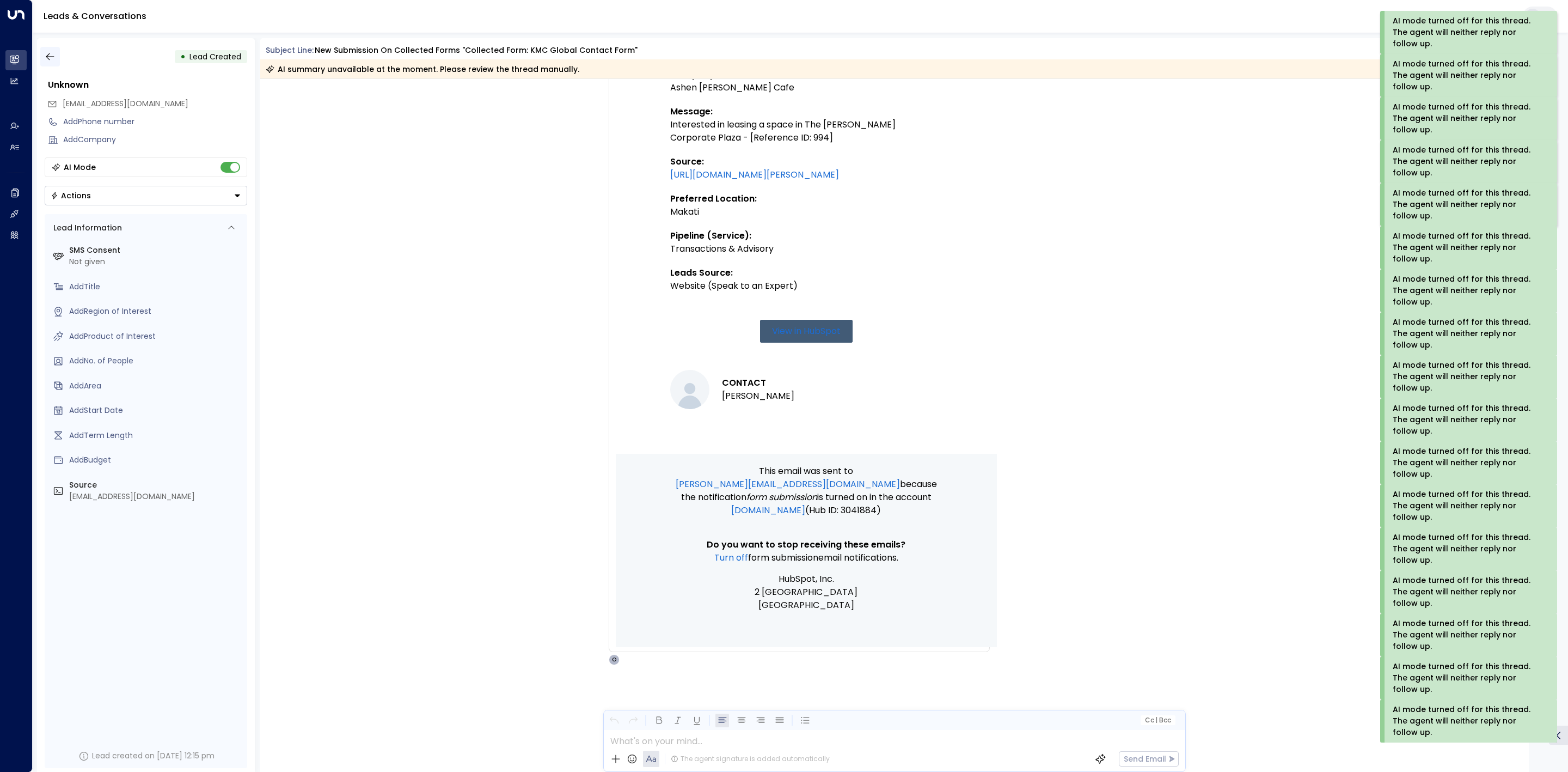
click at [51, 66] on button "button" at bounding box center [50, 57] width 20 height 20
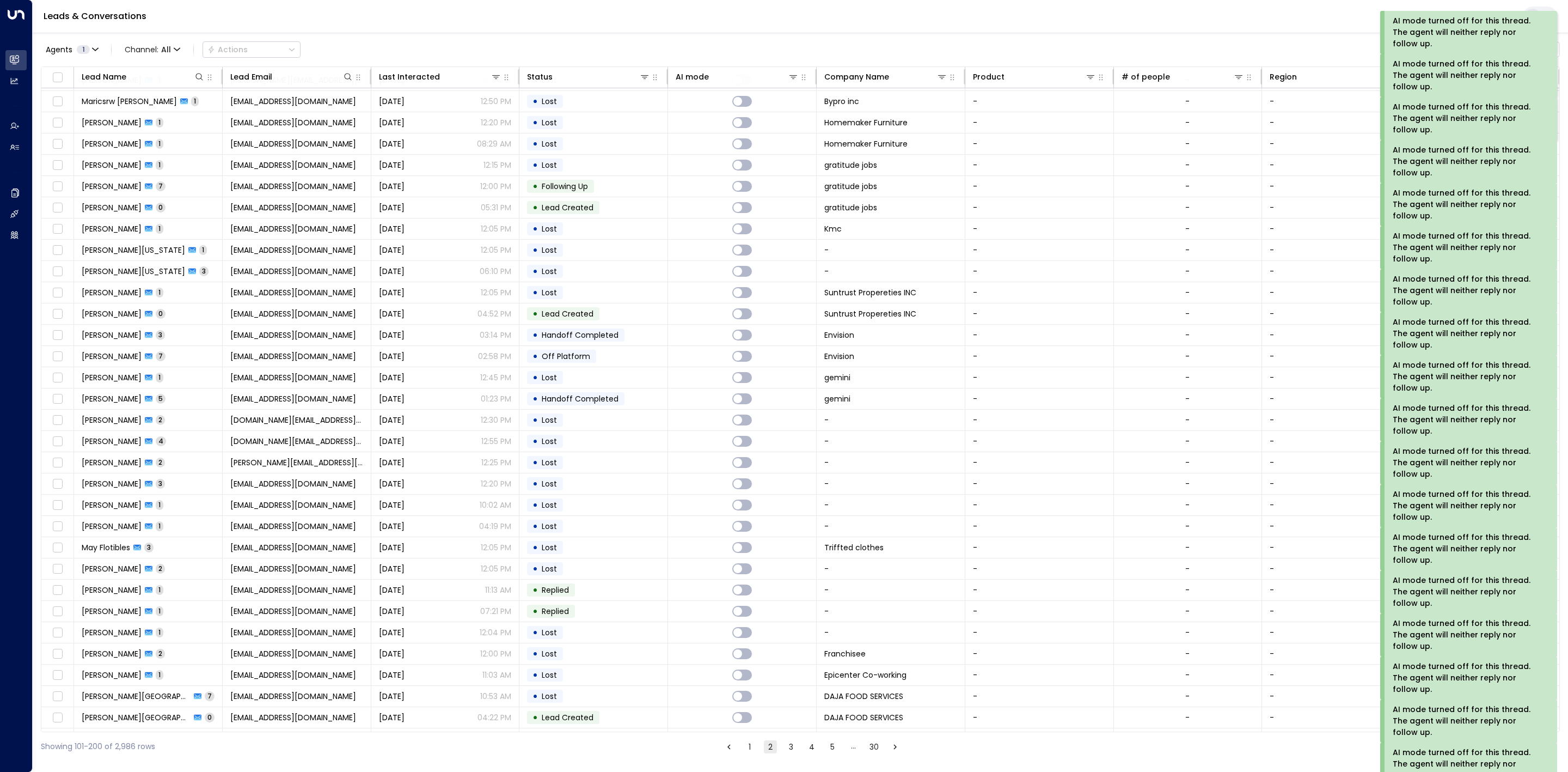
scroll to position [1510, 0]
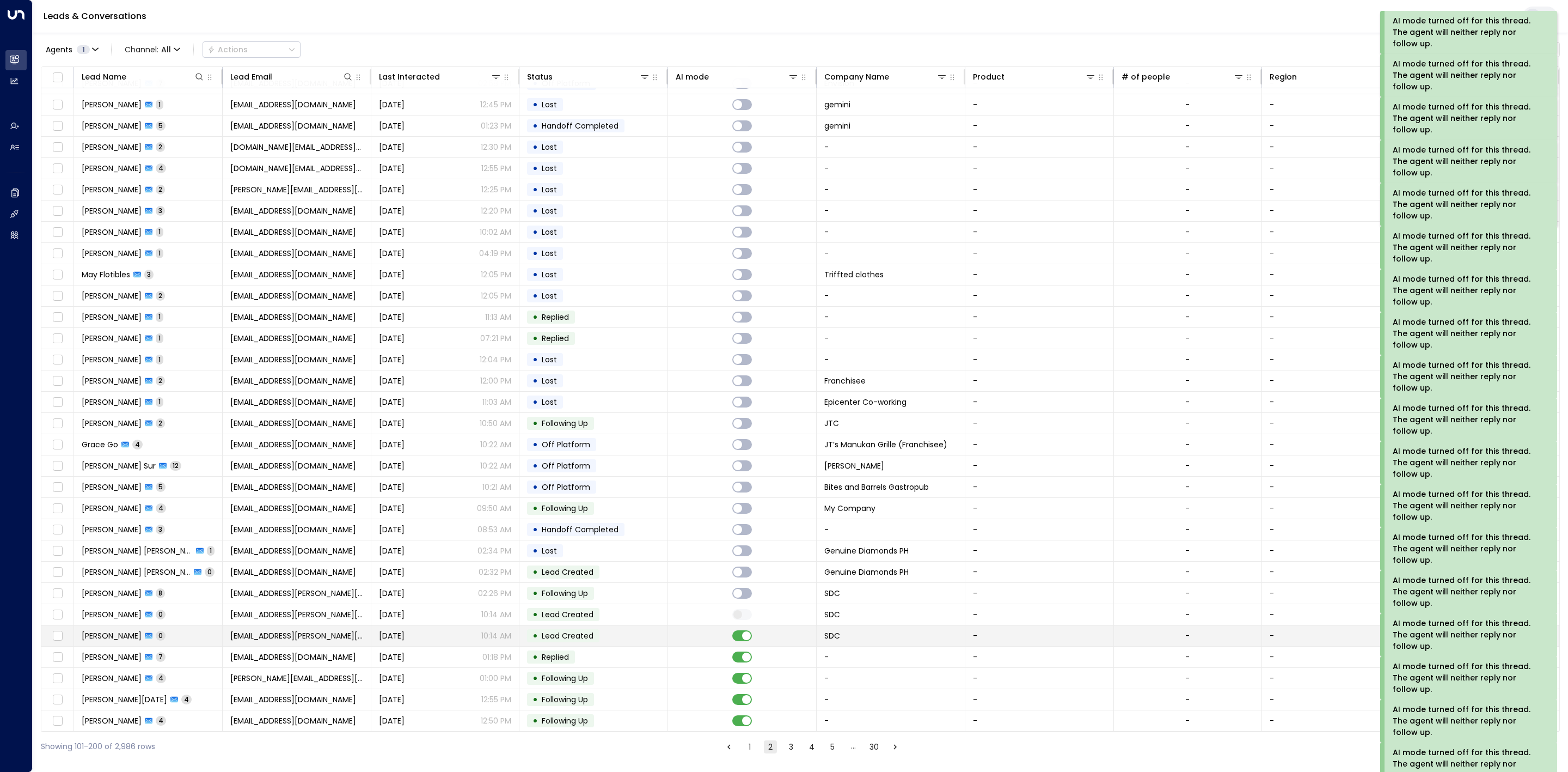
click at [744, 636] on td at bounding box center [742, 635] width 149 height 21
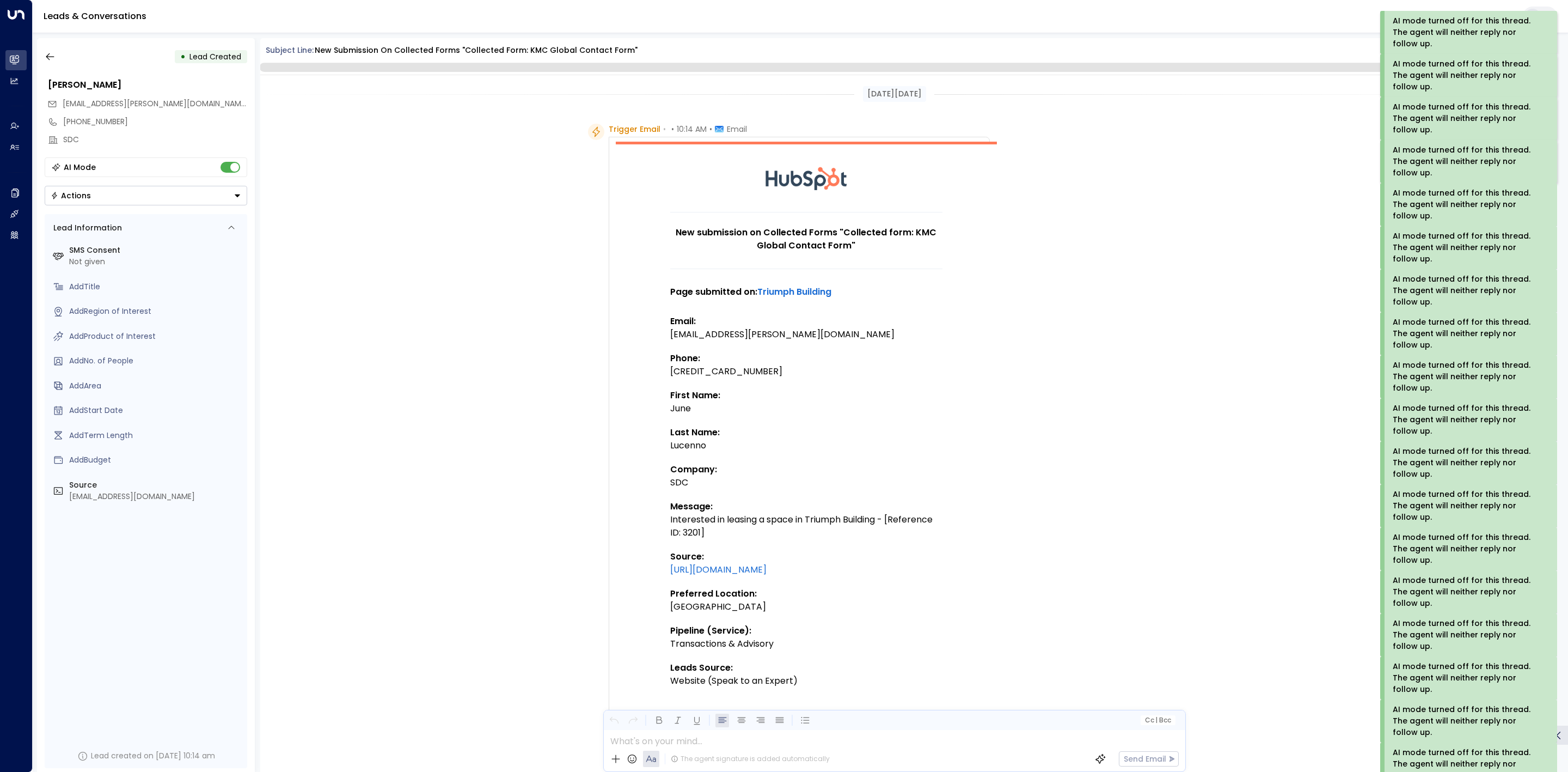
scroll to position [386, 0]
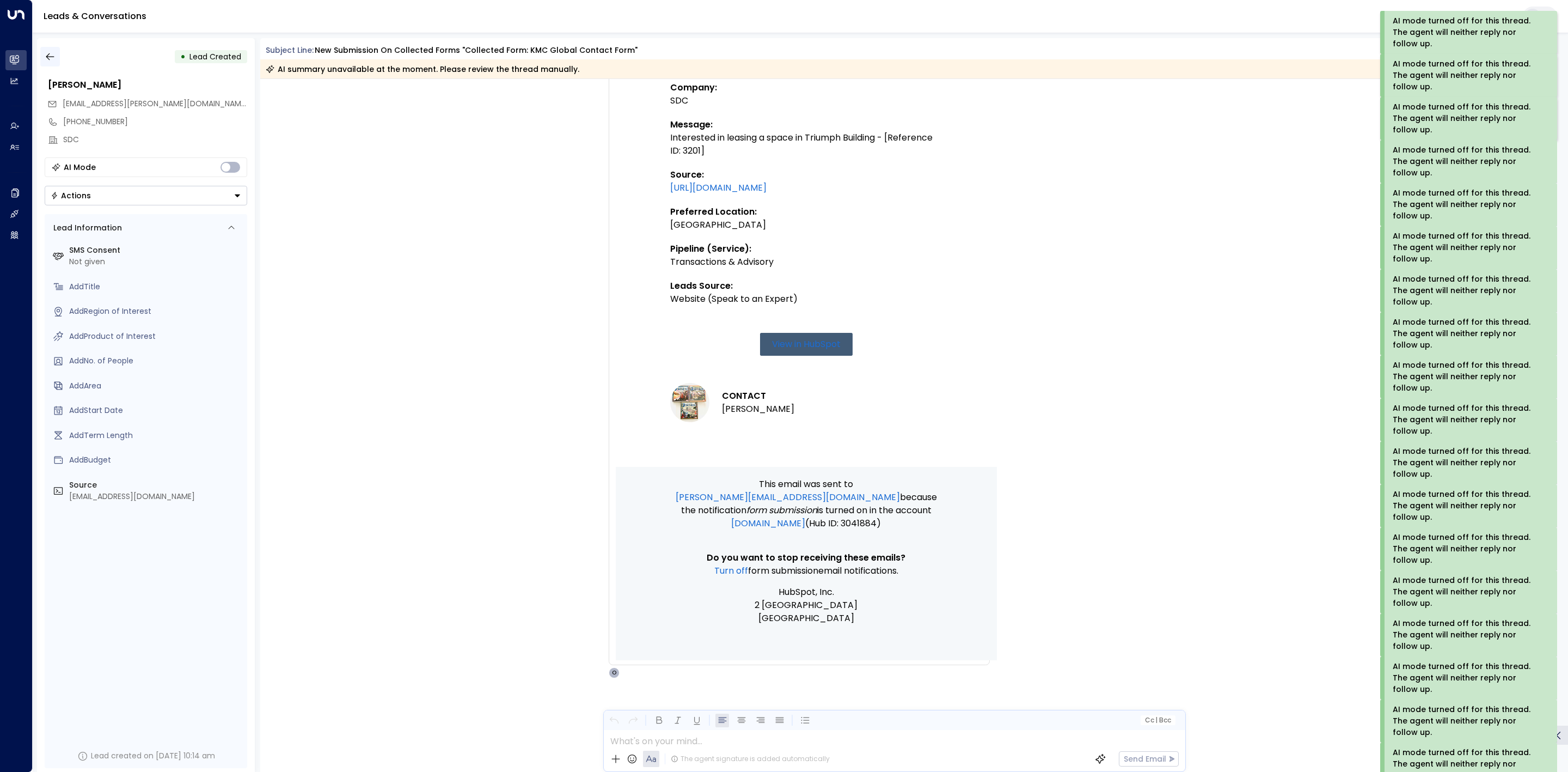
click at [48, 61] on icon "button" at bounding box center [50, 57] width 11 height 11
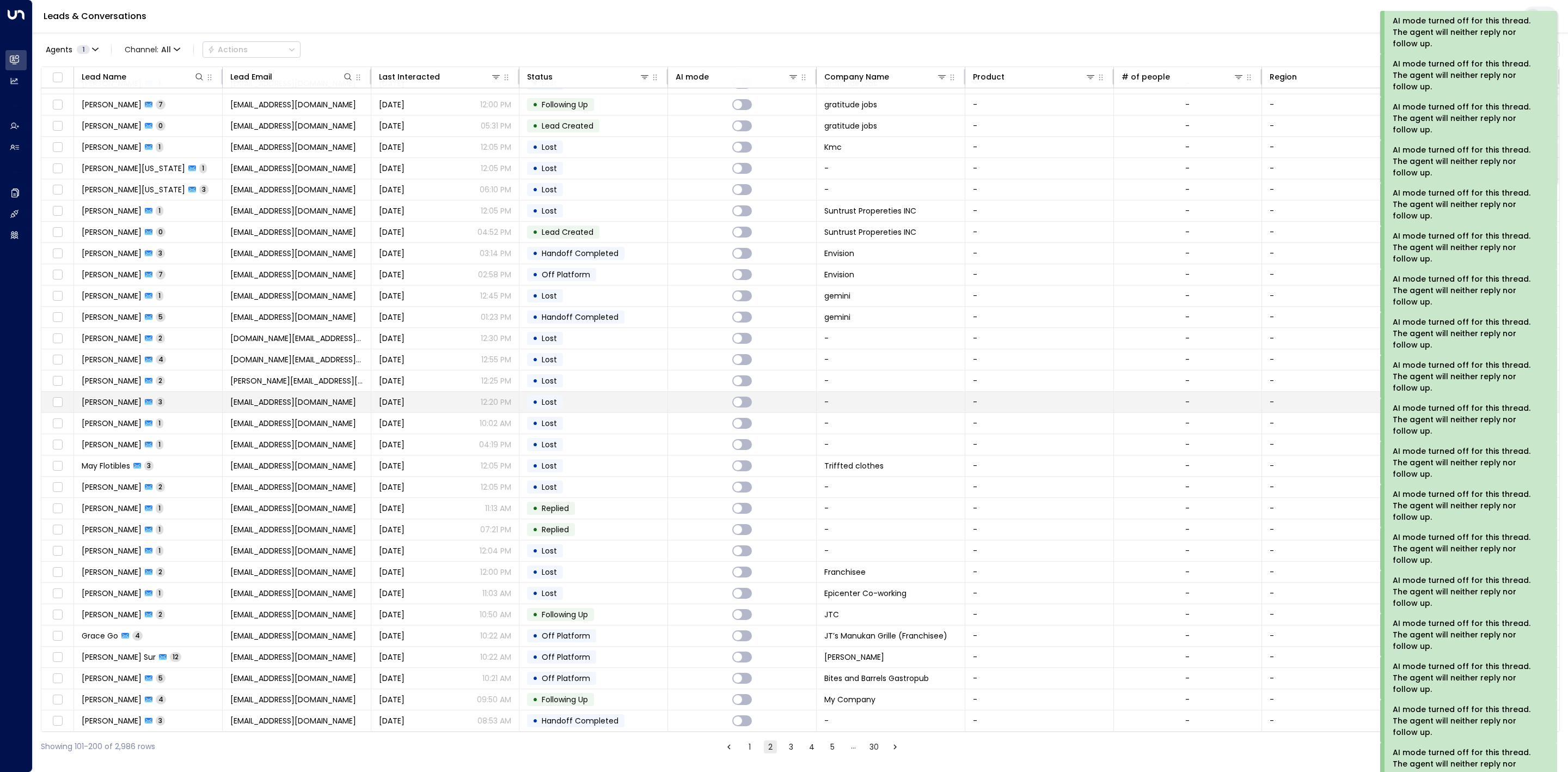
scroll to position [1510, 0]
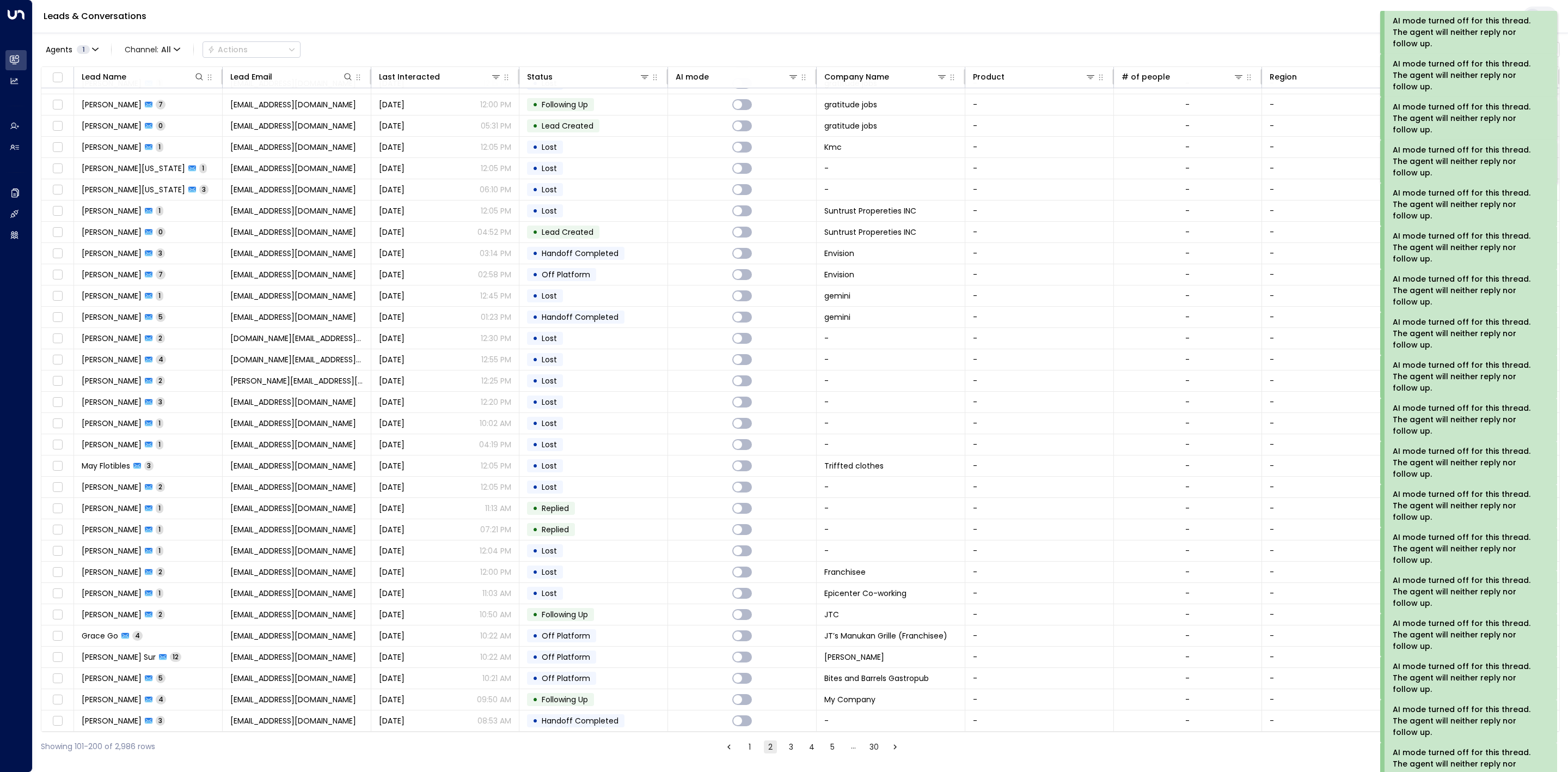
click at [784, 748] on button "3" at bounding box center [791, 747] width 13 height 13
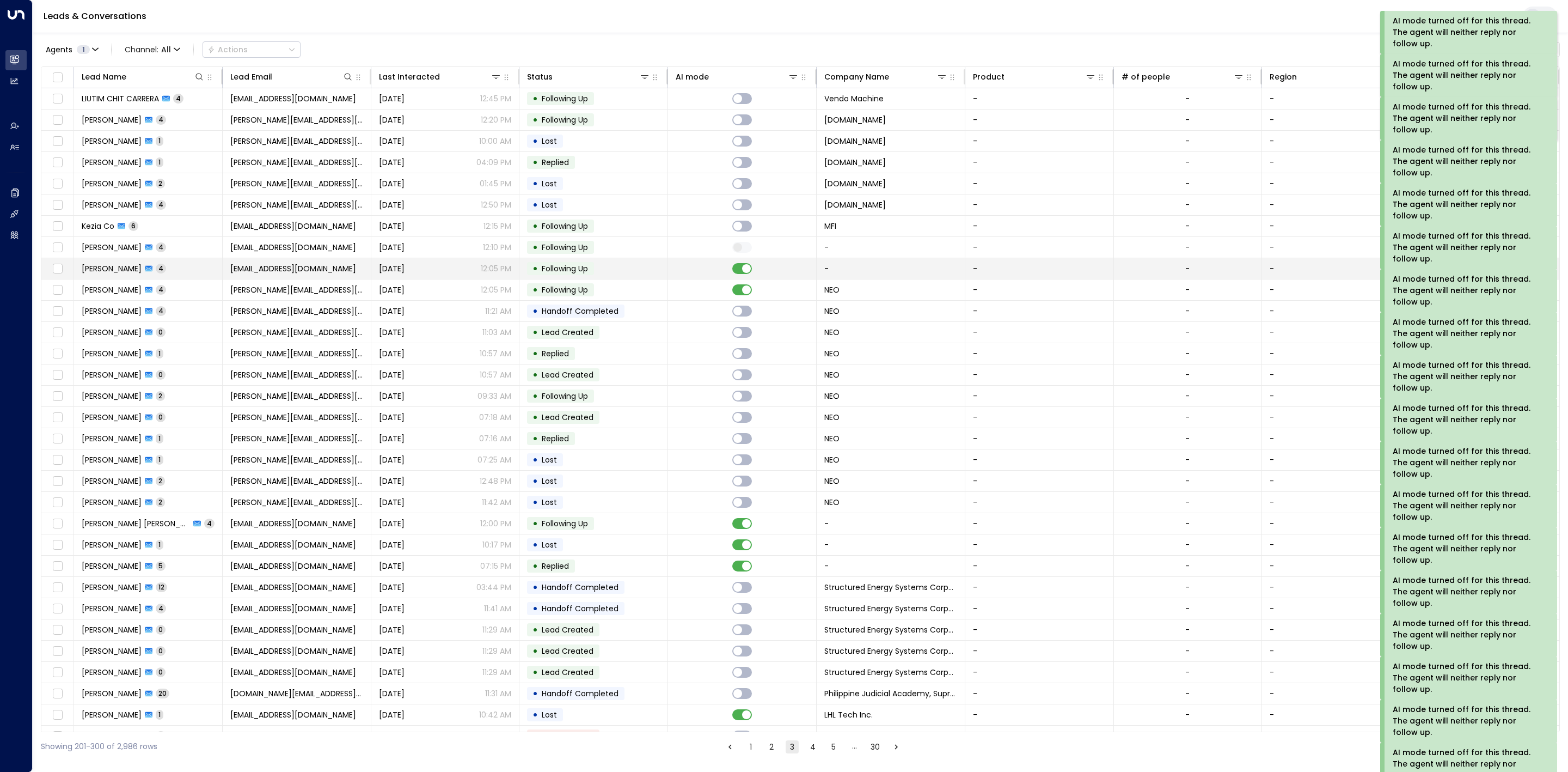
click at [742, 278] on td at bounding box center [742, 268] width 149 height 21
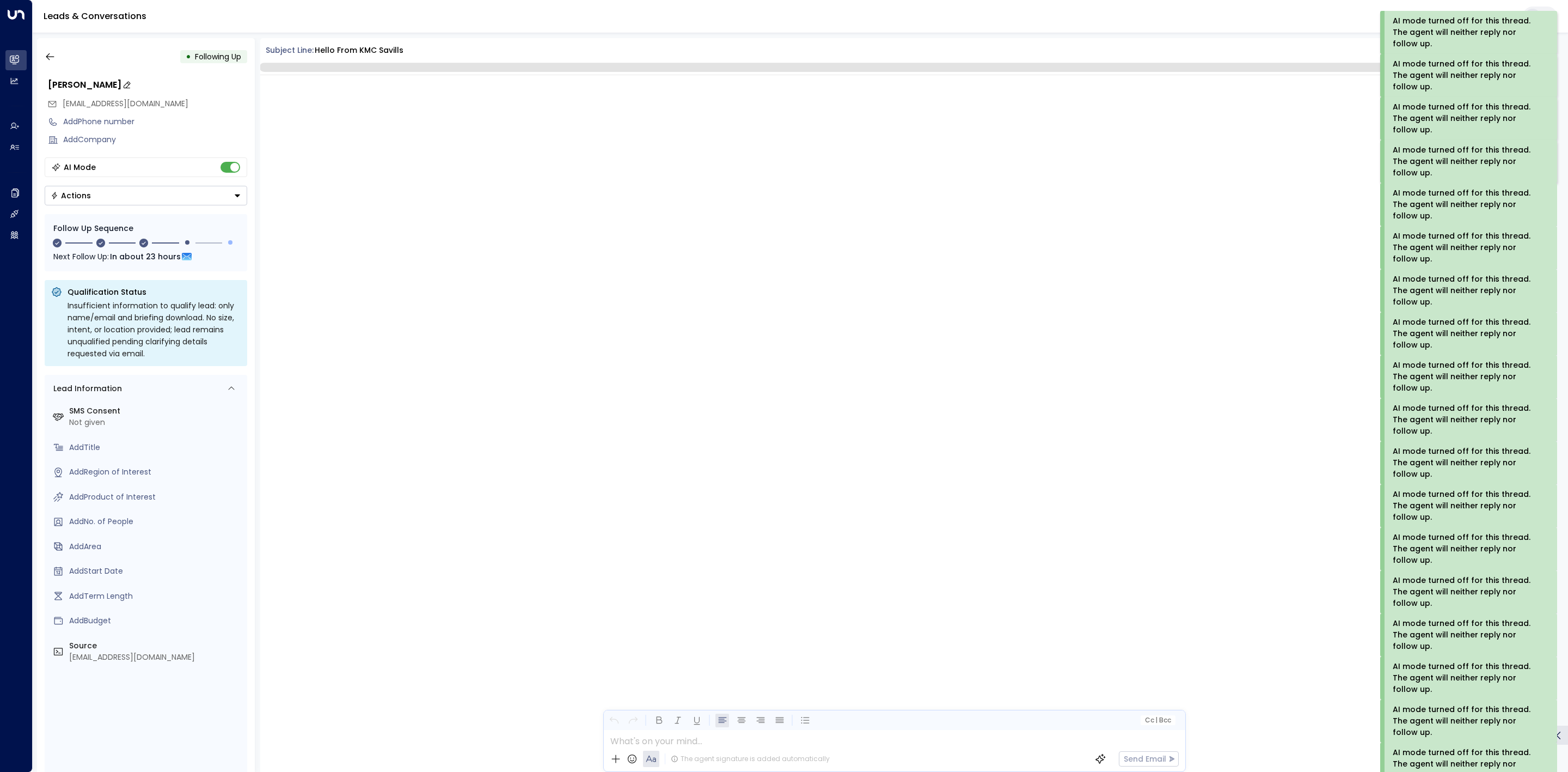
scroll to position [1228, 0]
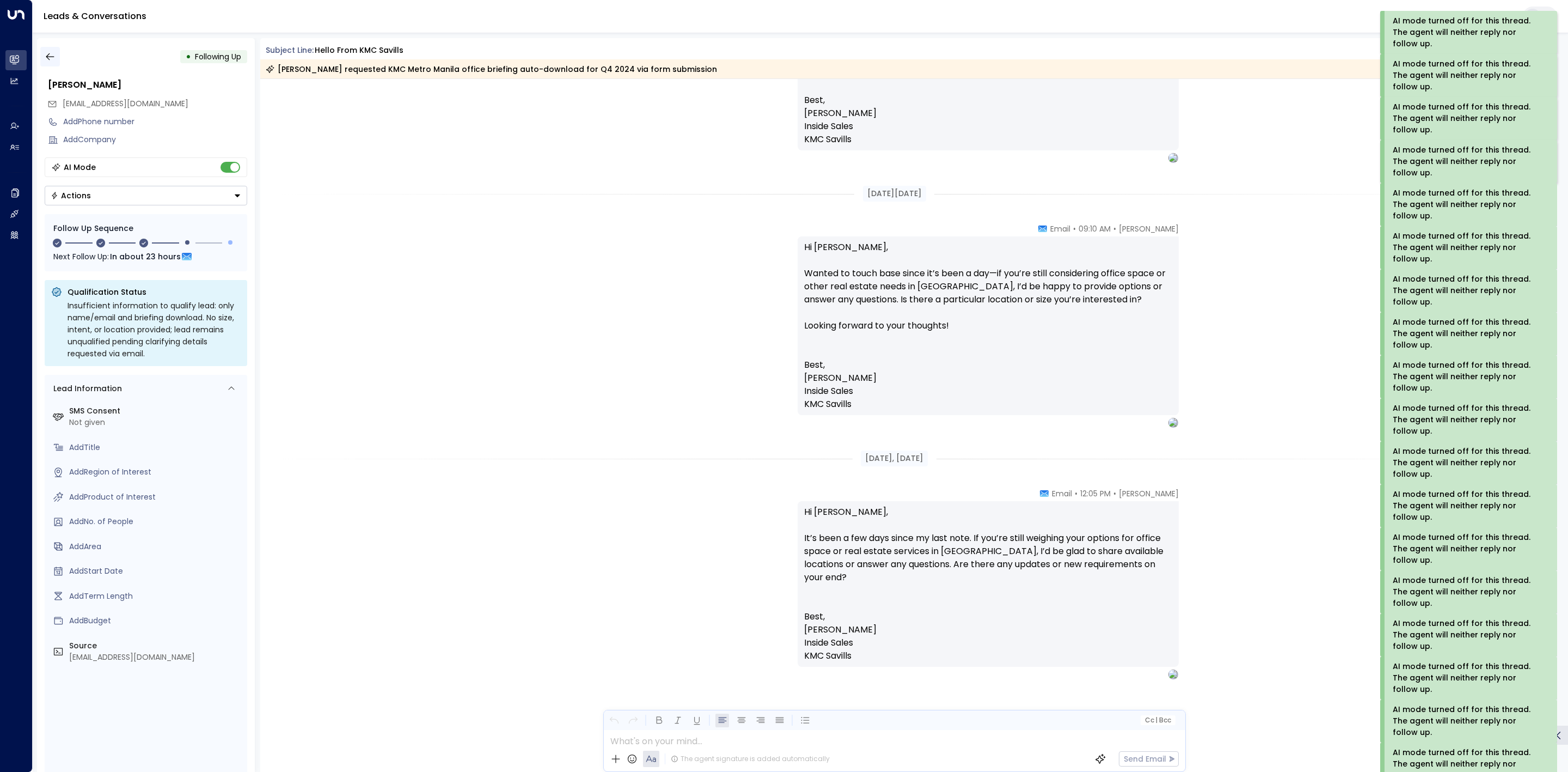
click at [41, 55] on button "button" at bounding box center [50, 57] width 20 height 20
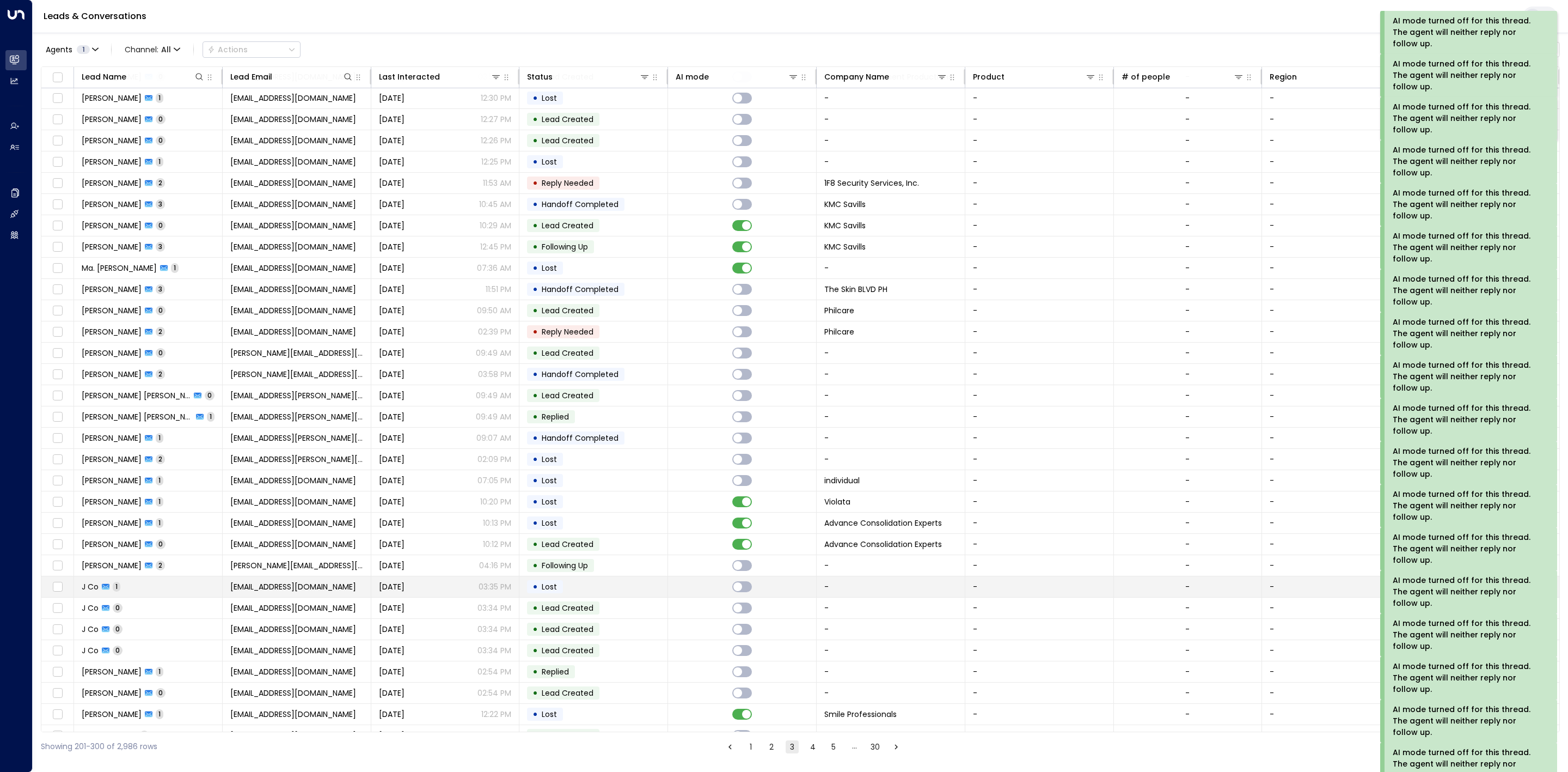
scroll to position [1144, 0]
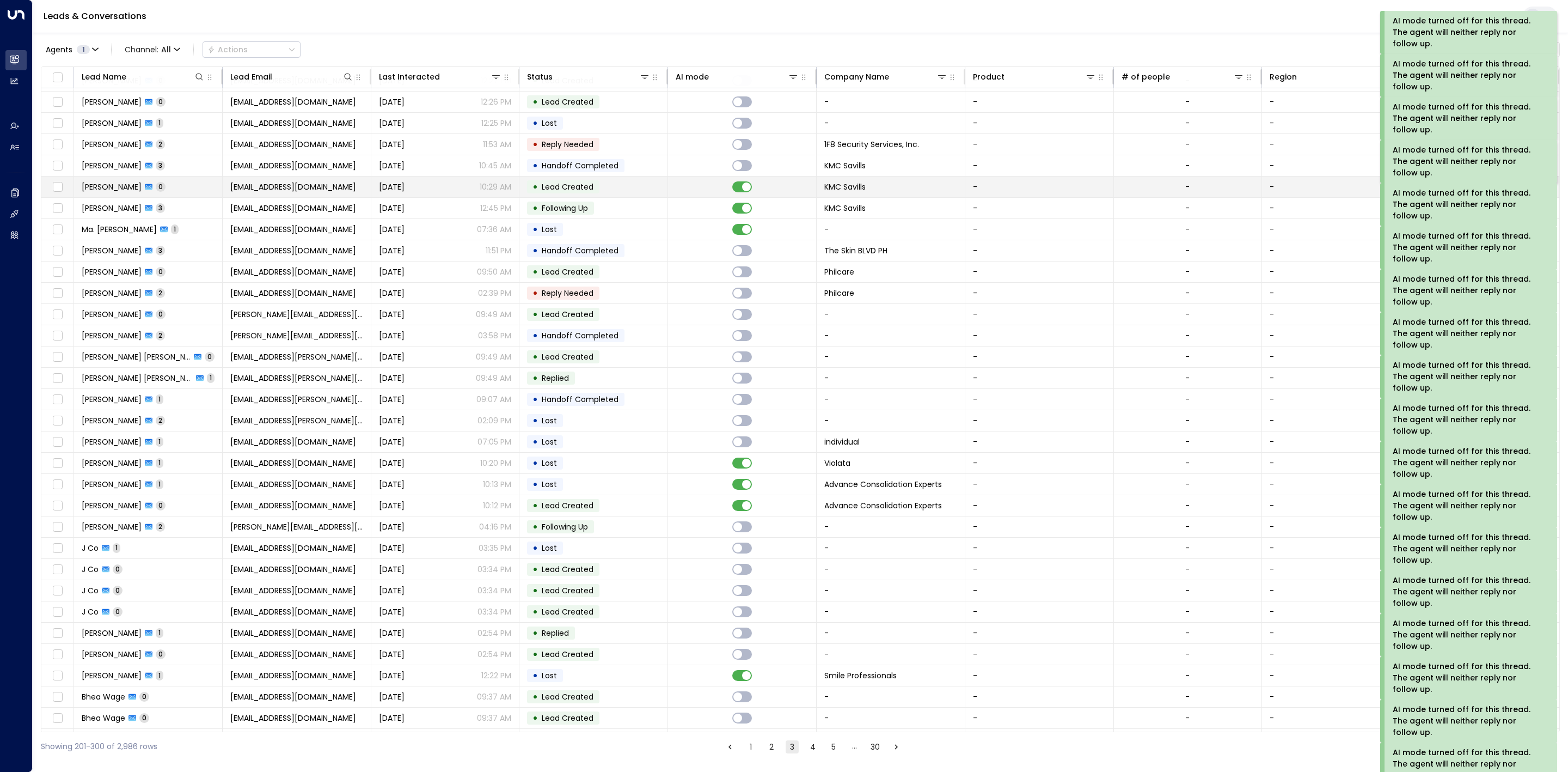
click at [740, 197] on td at bounding box center [742, 187] width 149 height 21
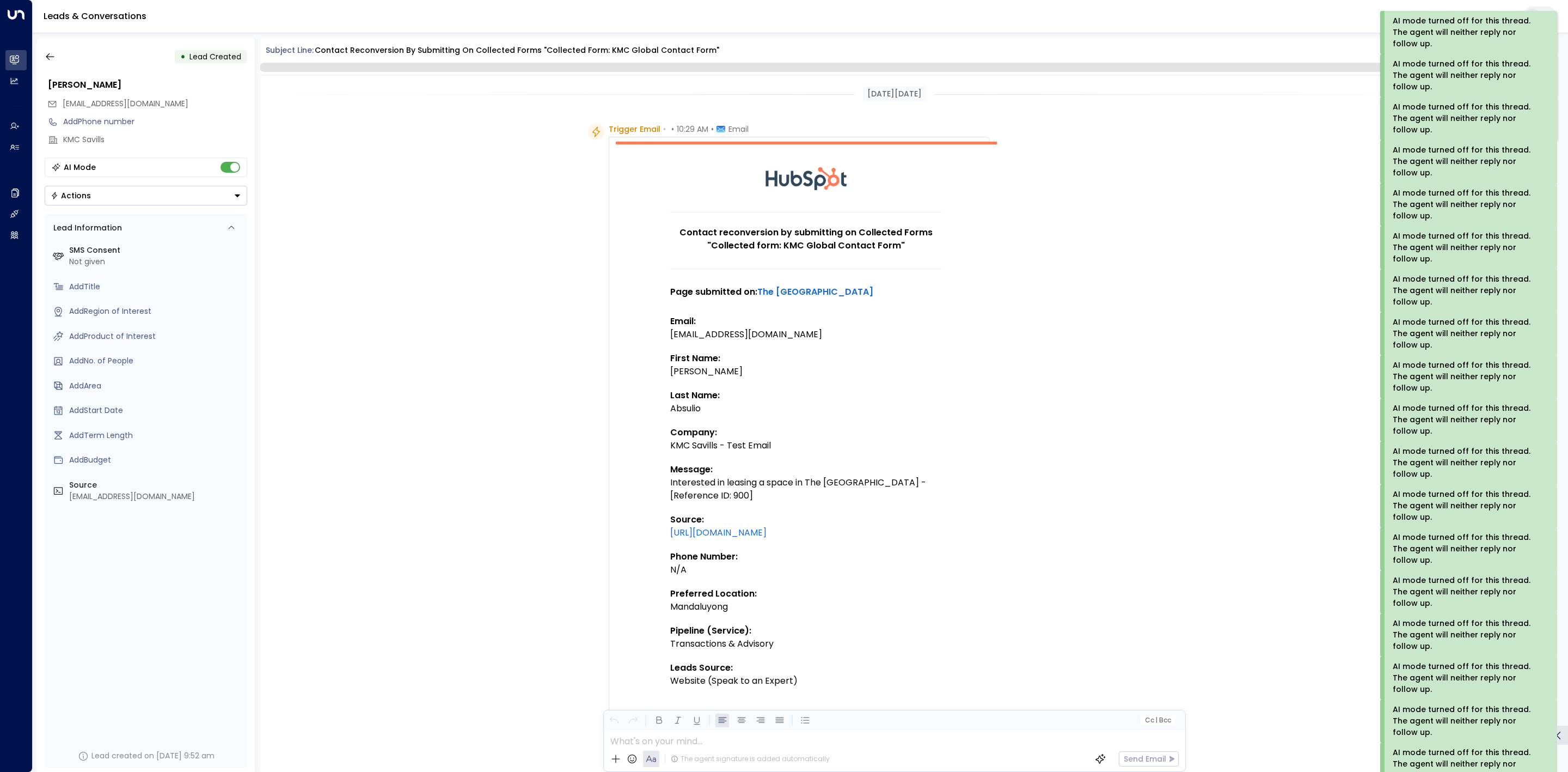
scroll to position [399, 0]
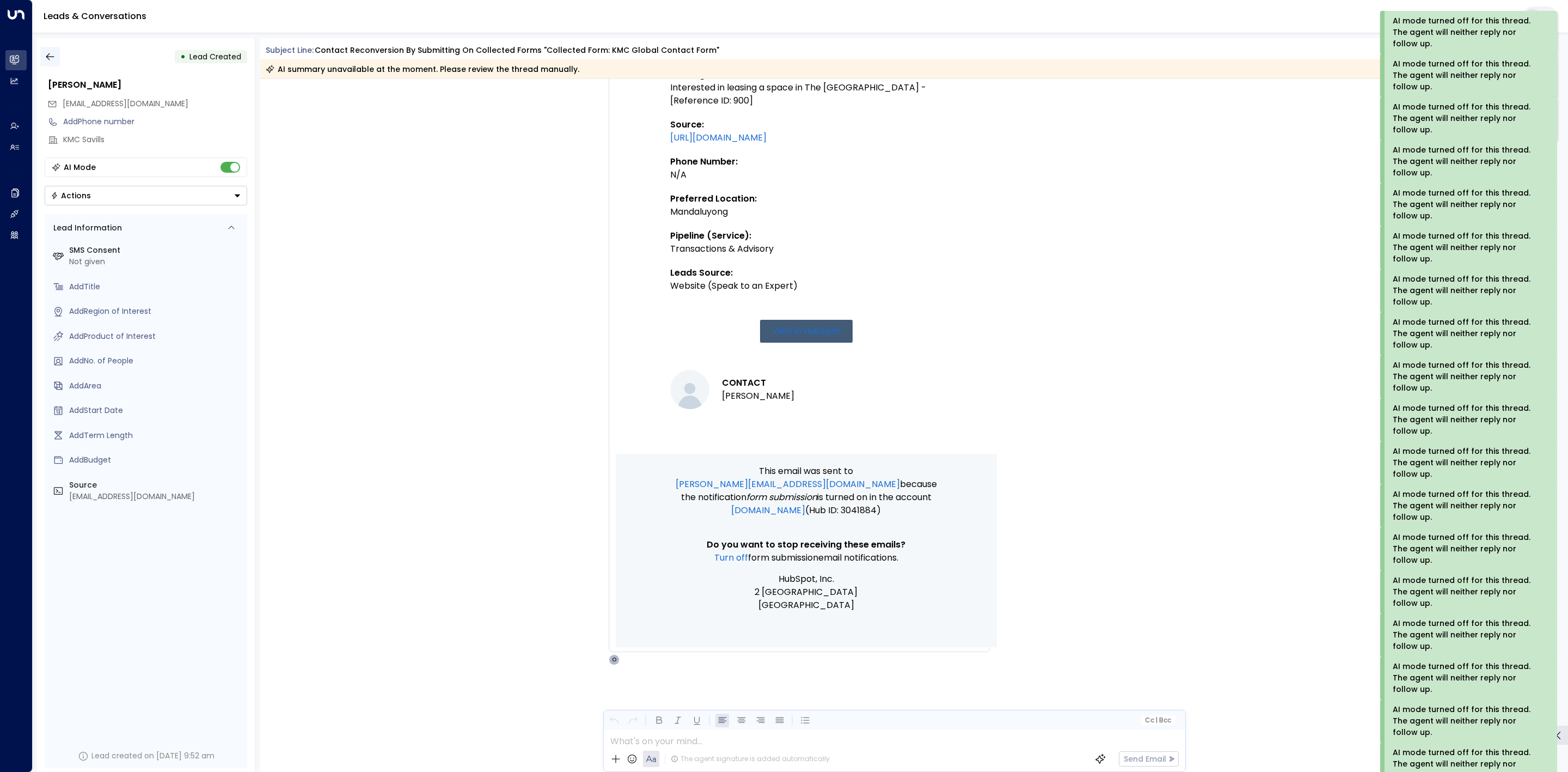
click at [51, 55] on icon "button" at bounding box center [50, 57] width 11 height 11
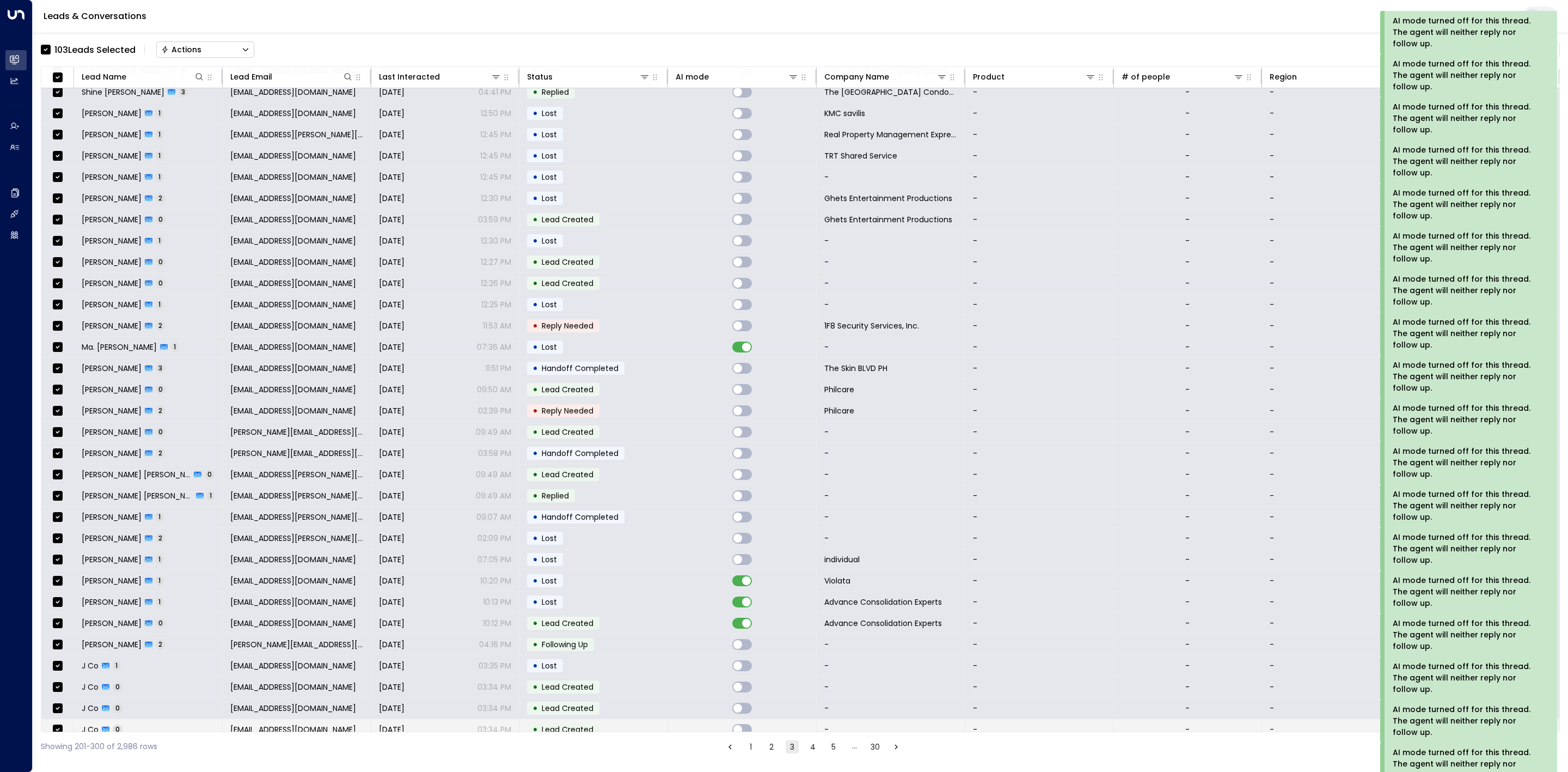
scroll to position [1020, 0]
